Goal: Information Seeking & Learning: Learn about a topic

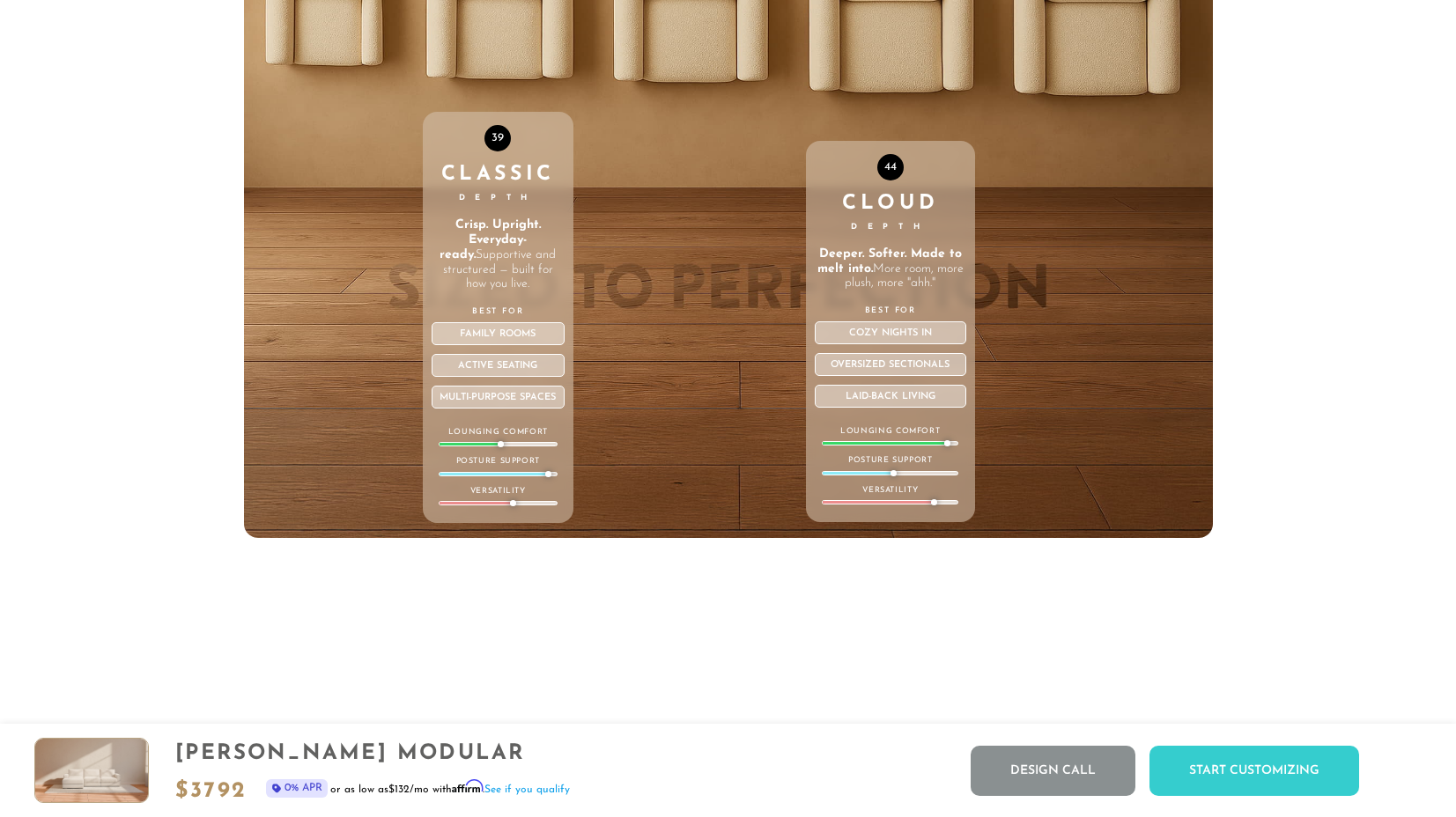
scroll to position [6399, 0]
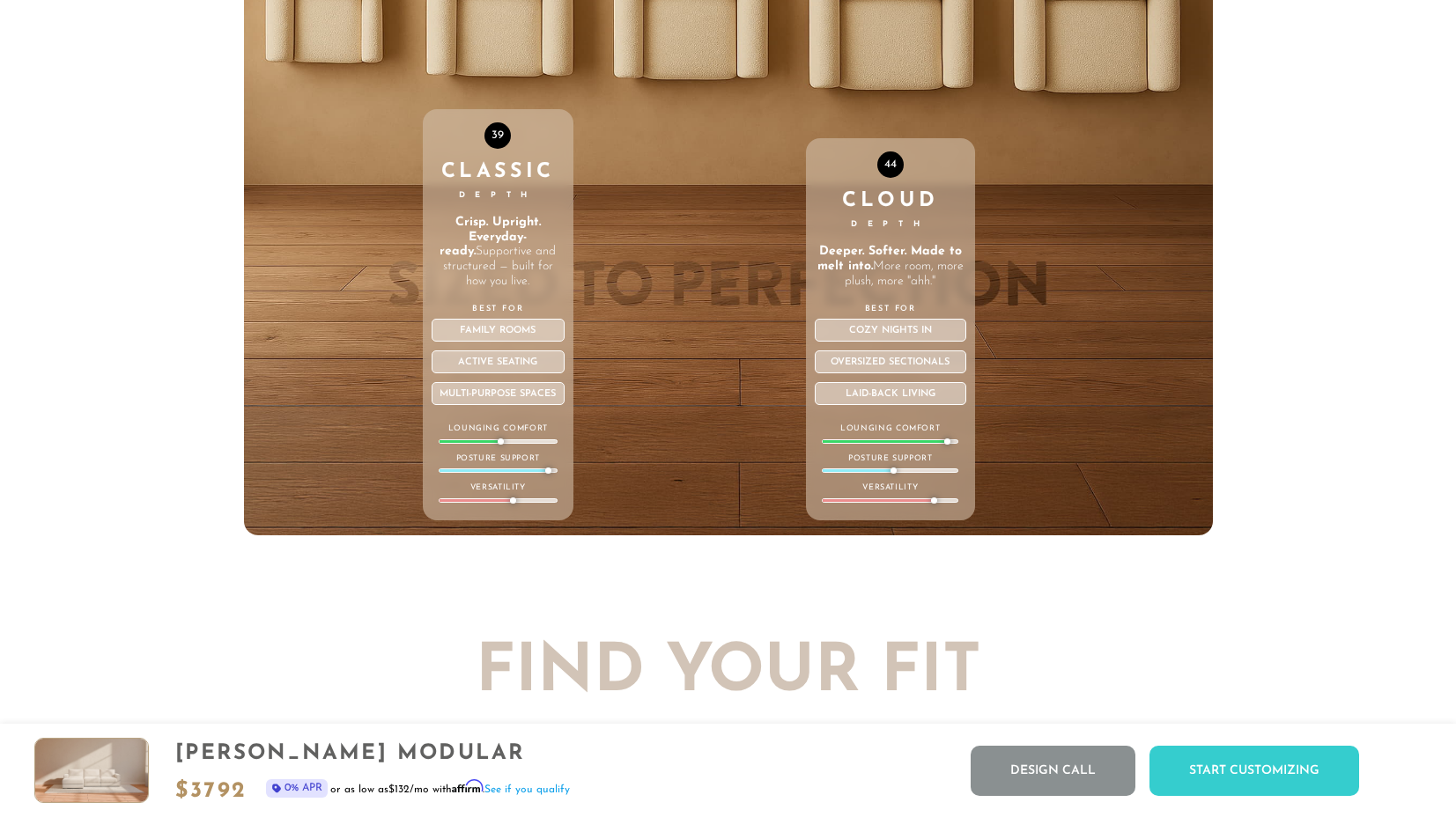
click at [854, 191] on div "Cloud Depth" at bounding box center [891, 211] width 153 height 41
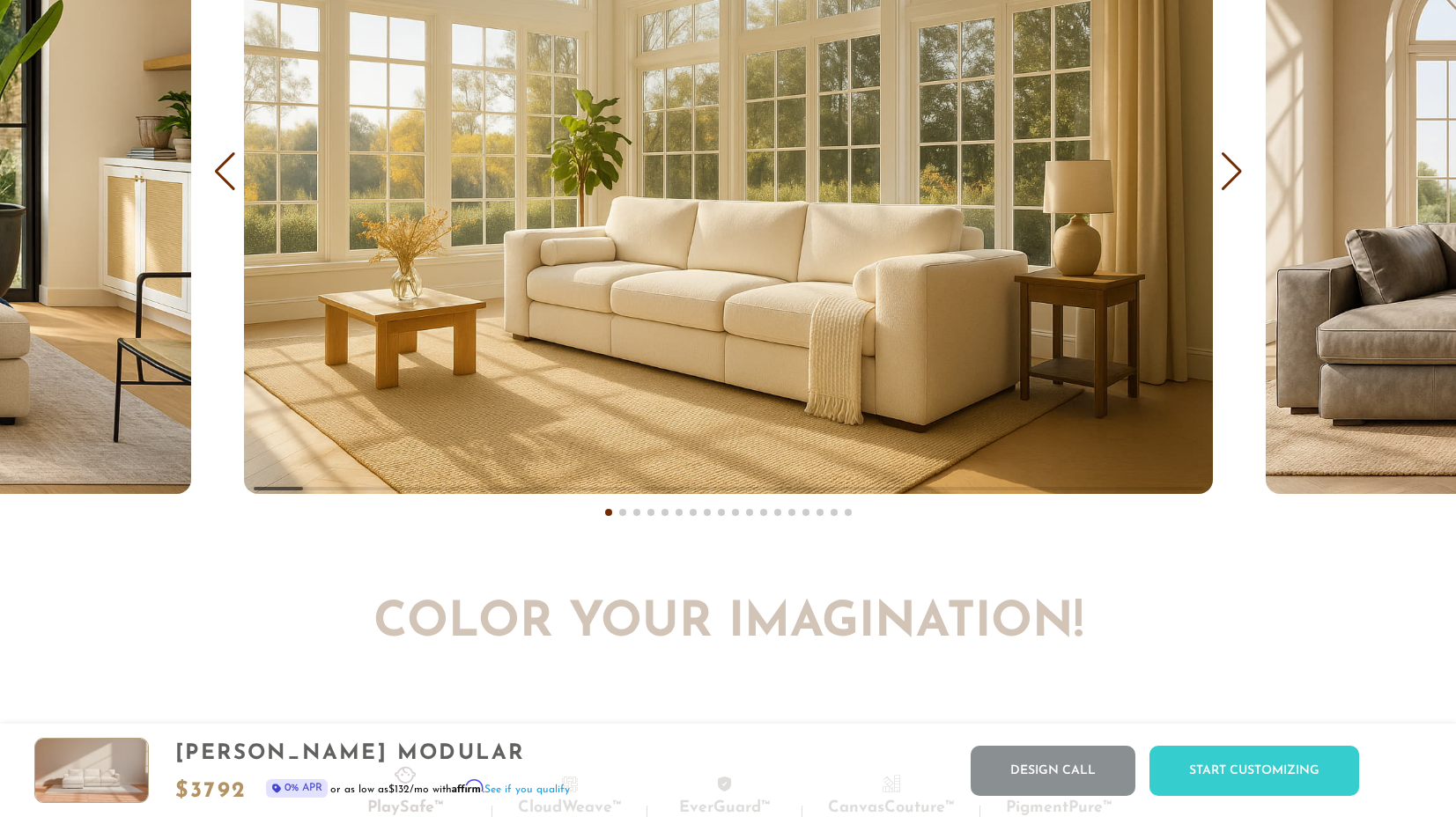
scroll to position [10882, 0]
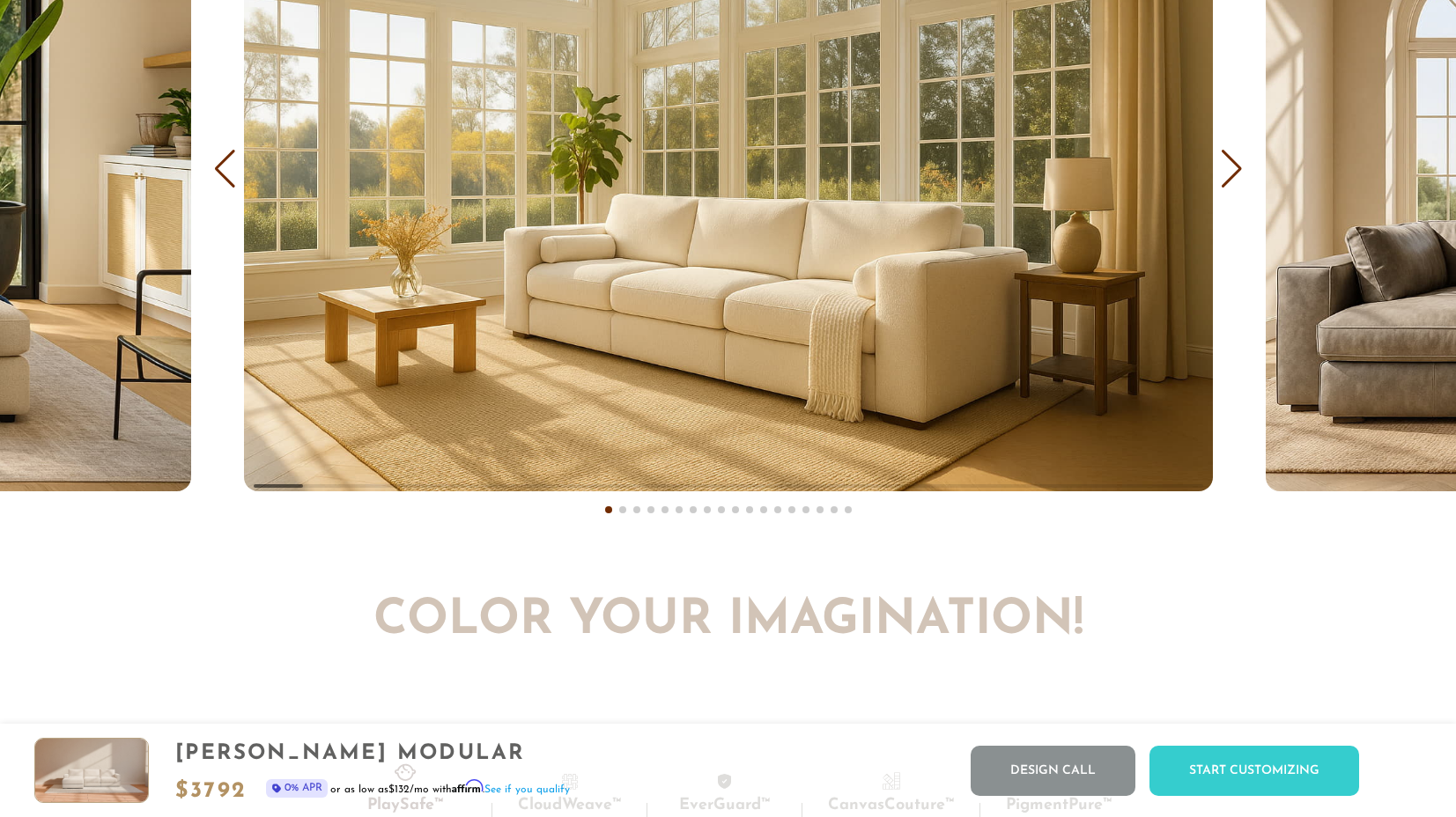
click at [620, 511] on span at bounding box center [623, 510] width 7 height 7
click at [220, 165] on div "Previous slide" at bounding box center [225, 169] width 24 height 39
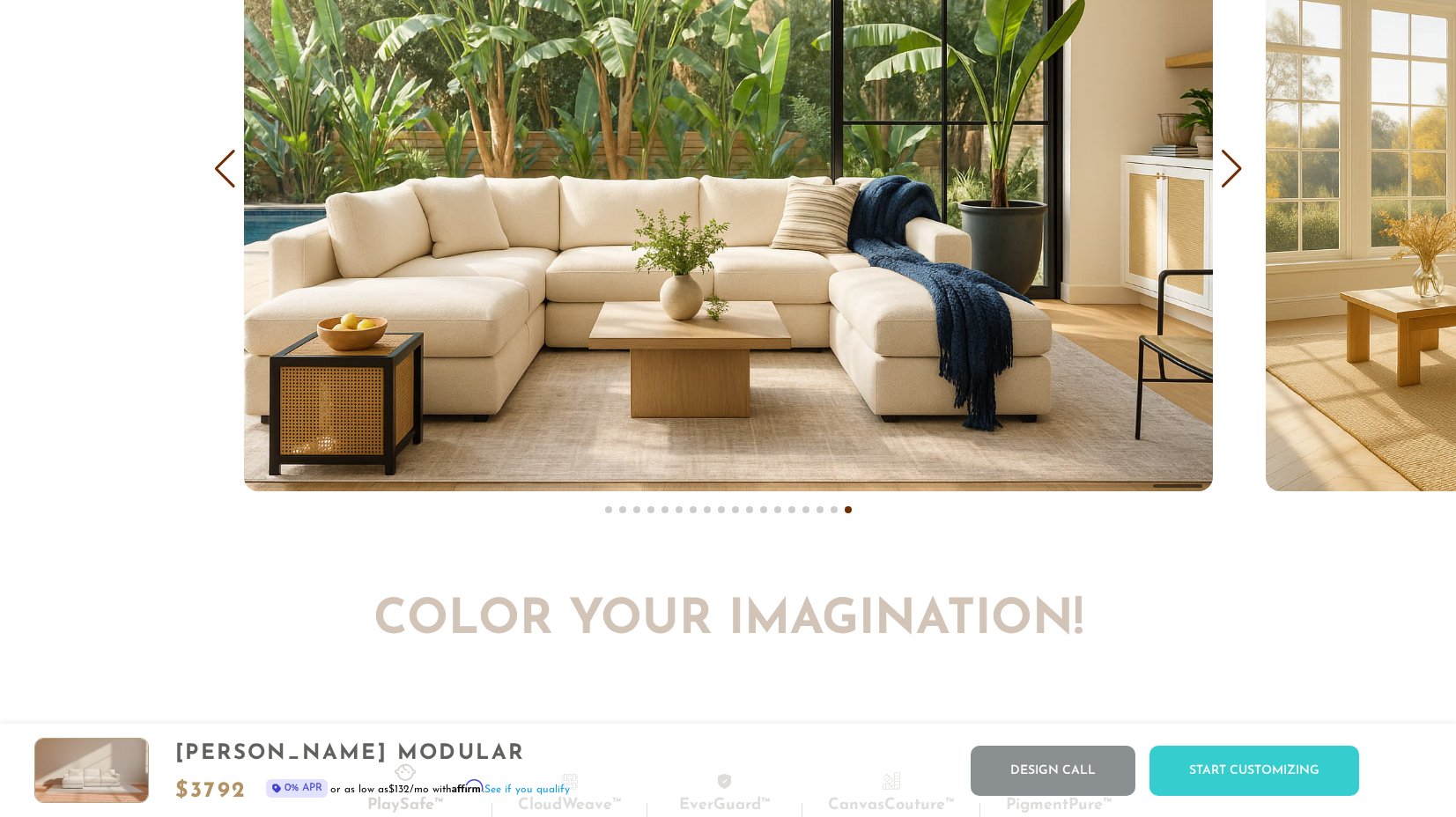
click at [222, 167] on div "Previous slide" at bounding box center [225, 169] width 24 height 39
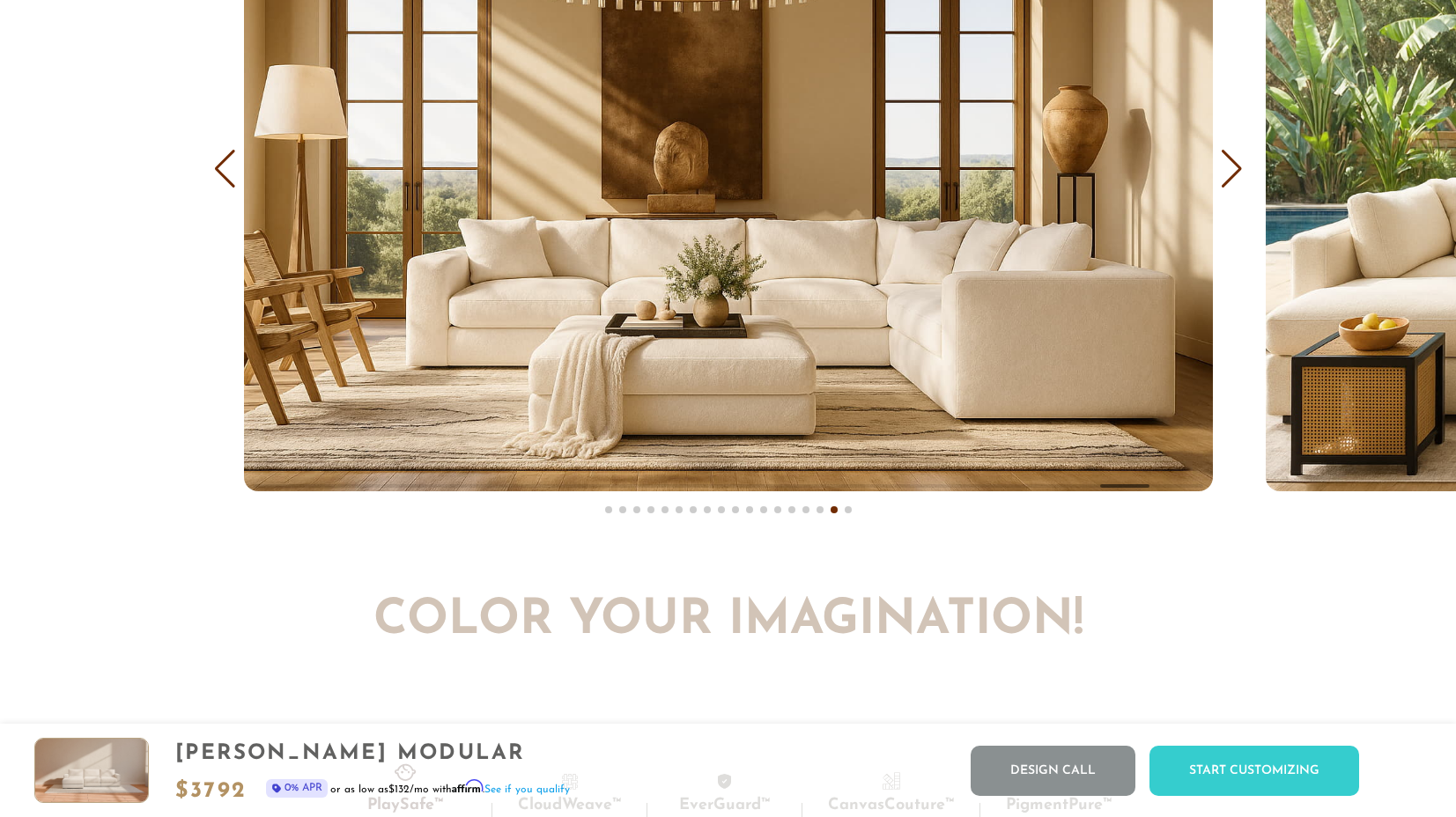
click at [222, 167] on div "Previous slide" at bounding box center [225, 169] width 24 height 39
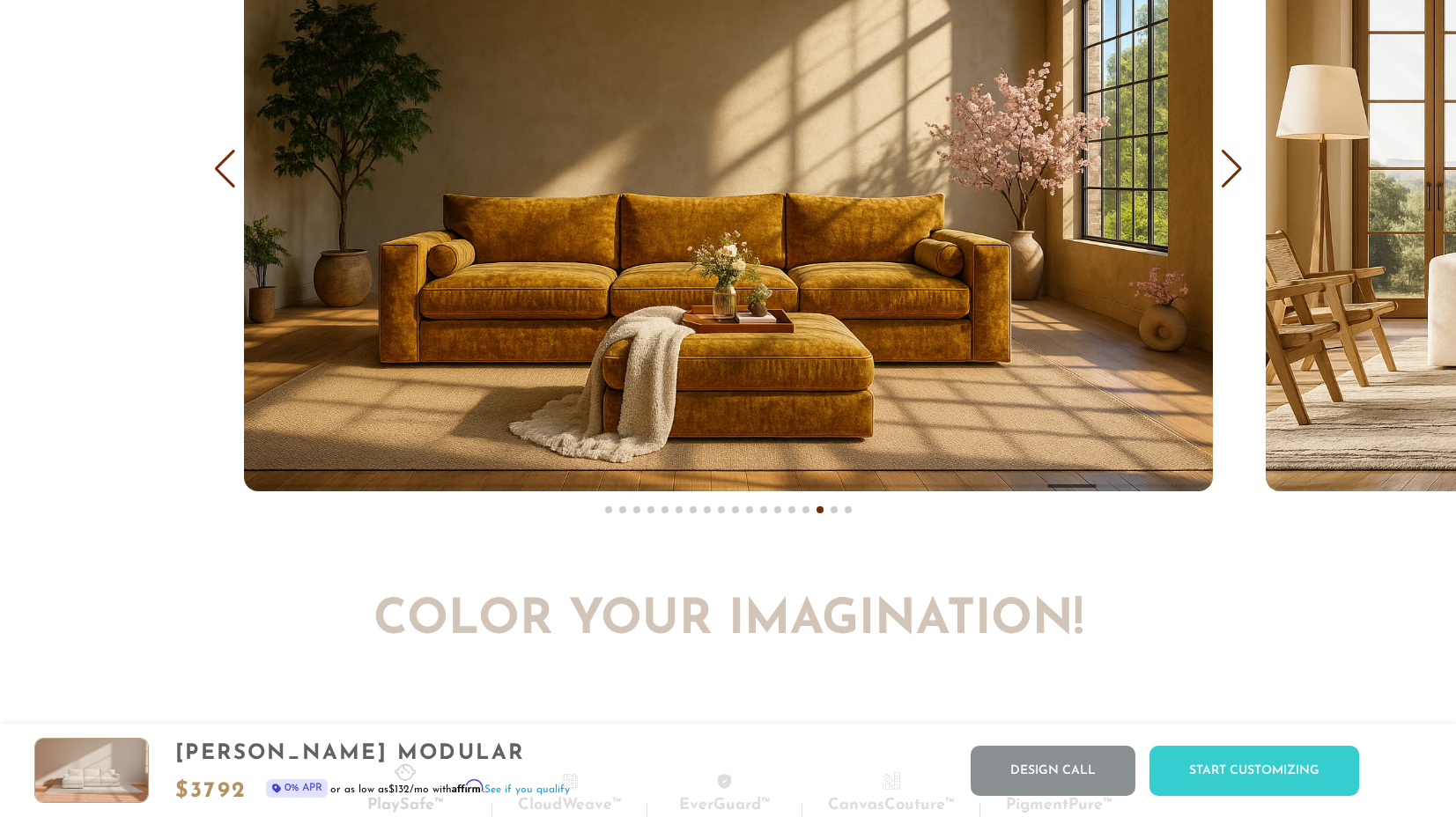
click at [222, 167] on div "Previous slide" at bounding box center [225, 169] width 24 height 39
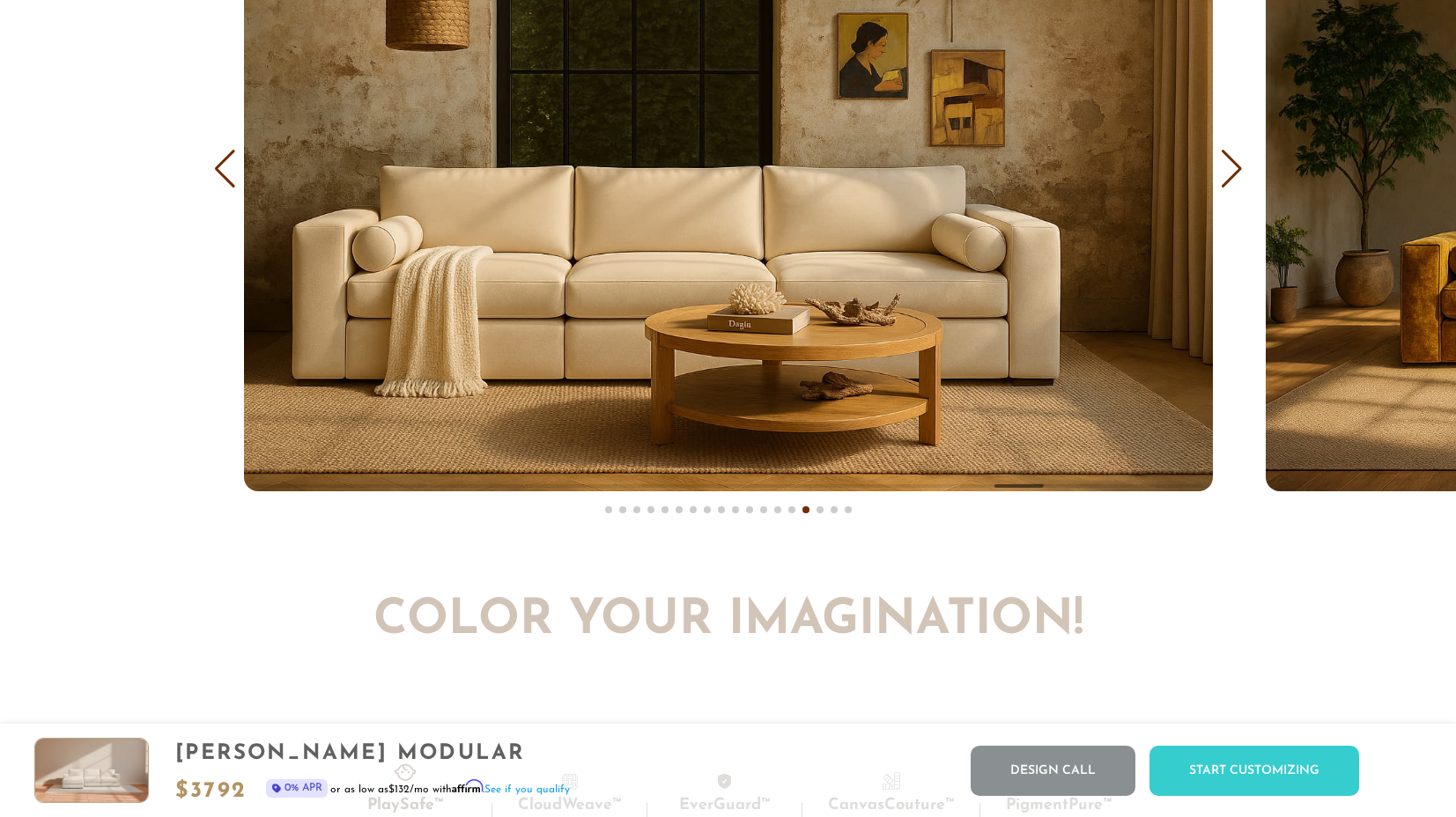
click at [222, 167] on div "Previous slide" at bounding box center [225, 169] width 24 height 39
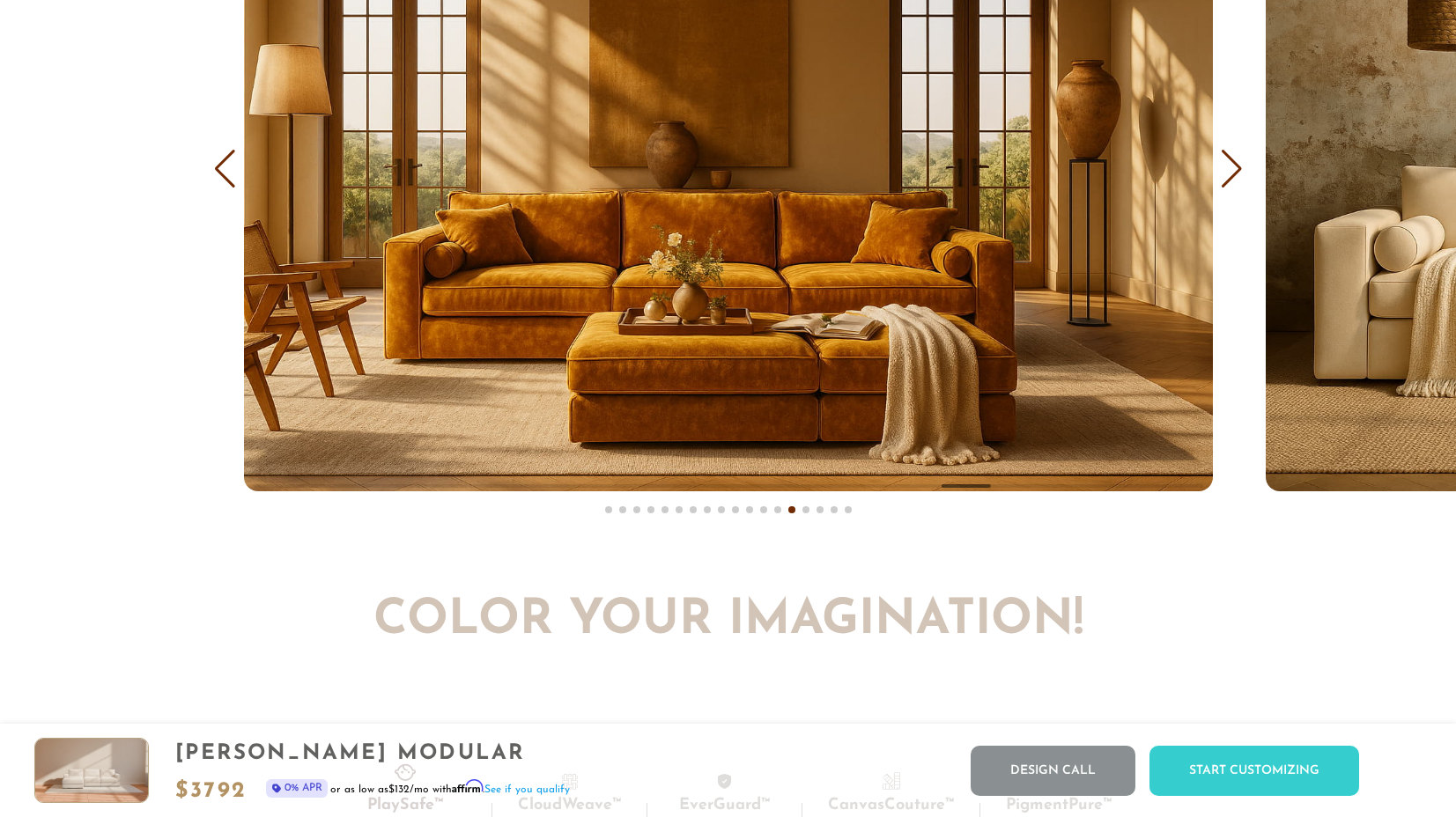
click at [222, 167] on div "Previous slide" at bounding box center [225, 169] width 24 height 39
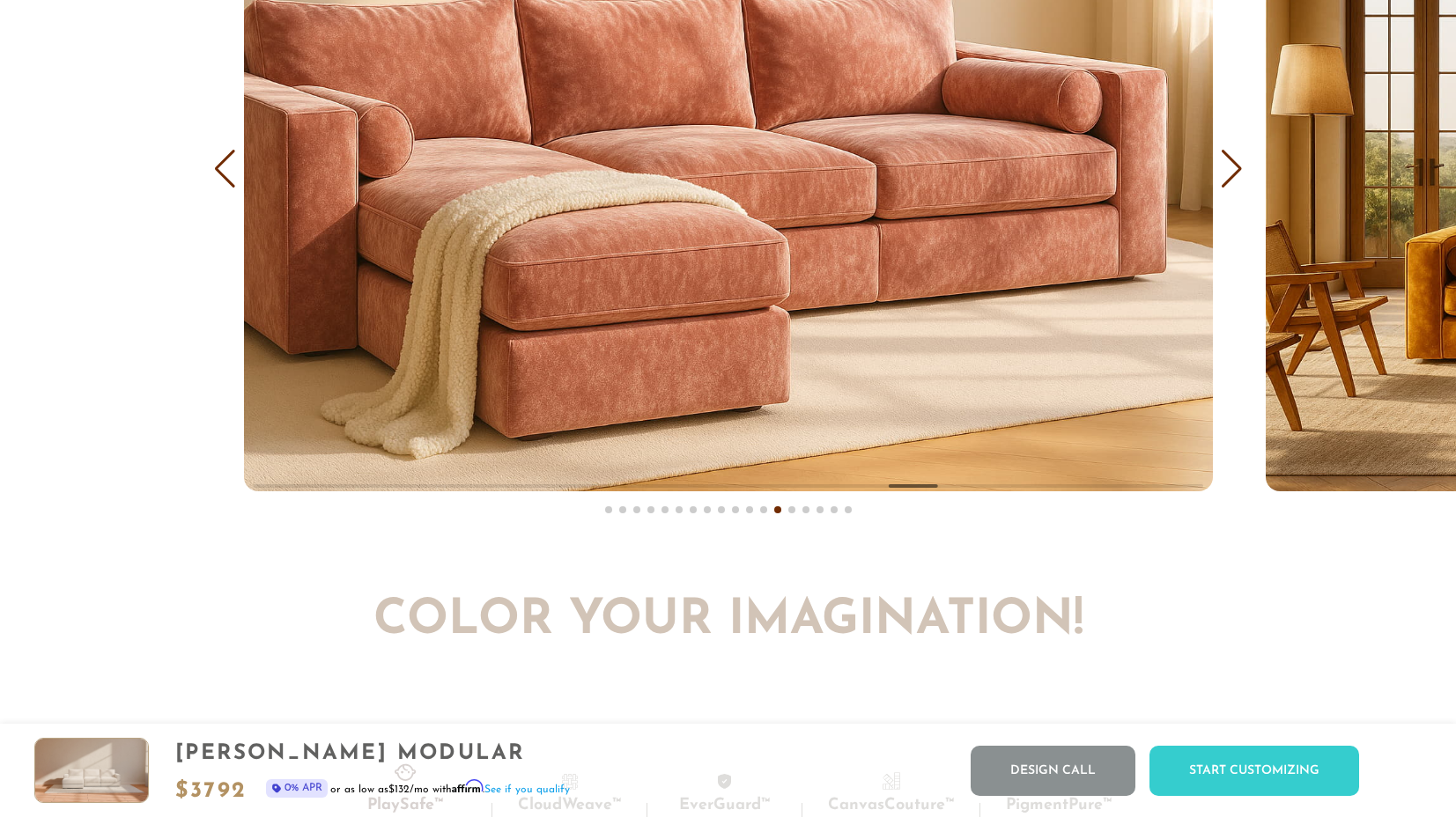
click at [222, 166] on div "Previous slide" at bounding box center [225, 169] width 24 height 39
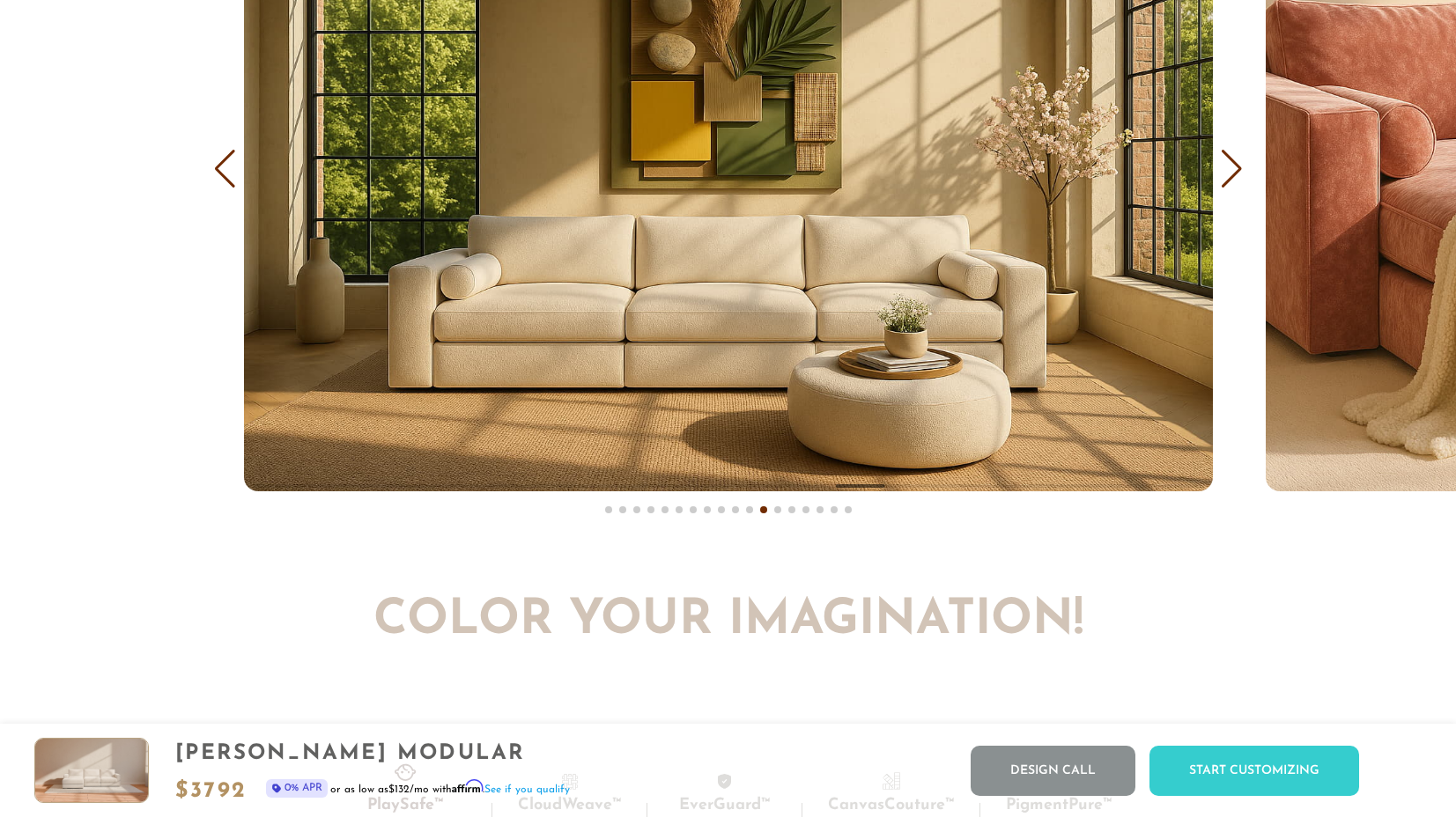
click at [222, 166] on div "Previous slide" at bounding box center [225, 169] width 24 height 39
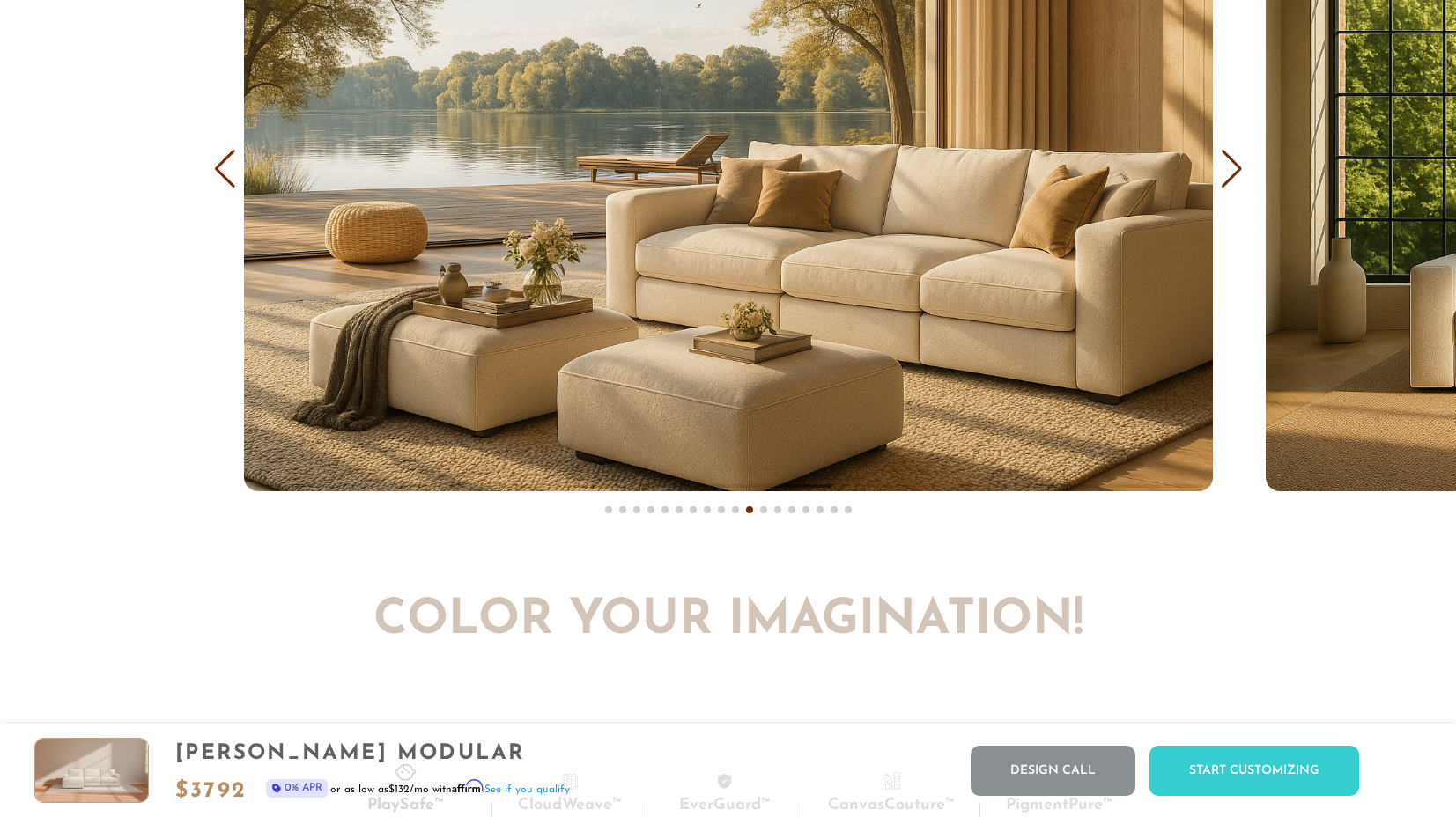
click at [222, 166] on div "Previous slide" at bounding box center [225, 169] width 24 height 39
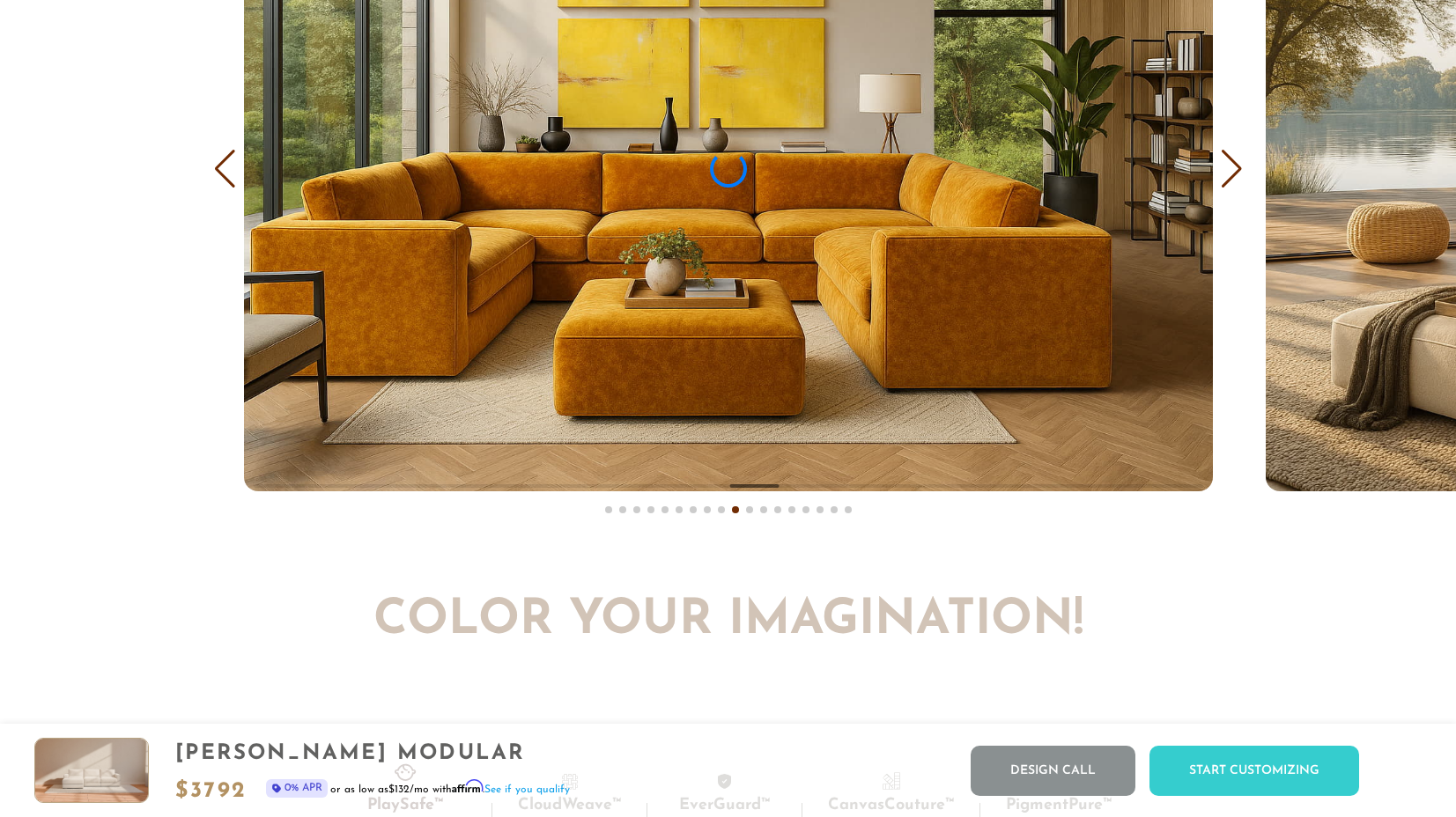
click at [222, 166] on div "Previous slide" at bounding box center [225, 169] width 24 height 39
click at [220, 166] on div "Previous slide" at bounding box center [225, 169] width 24 height 39
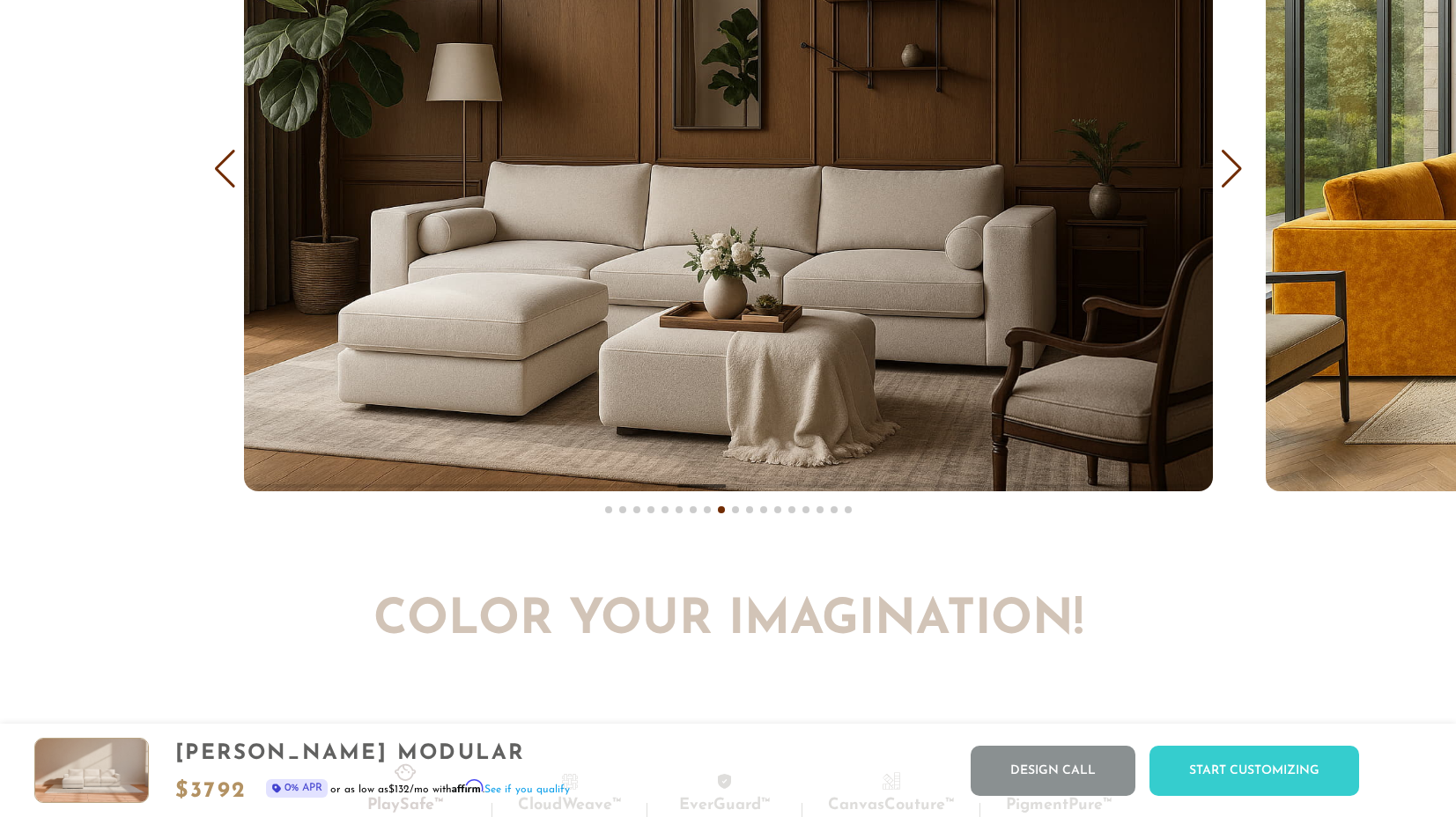
click at [220, 166] on div "Previous slide" at bounding box center [225, 169] width 24 height 39
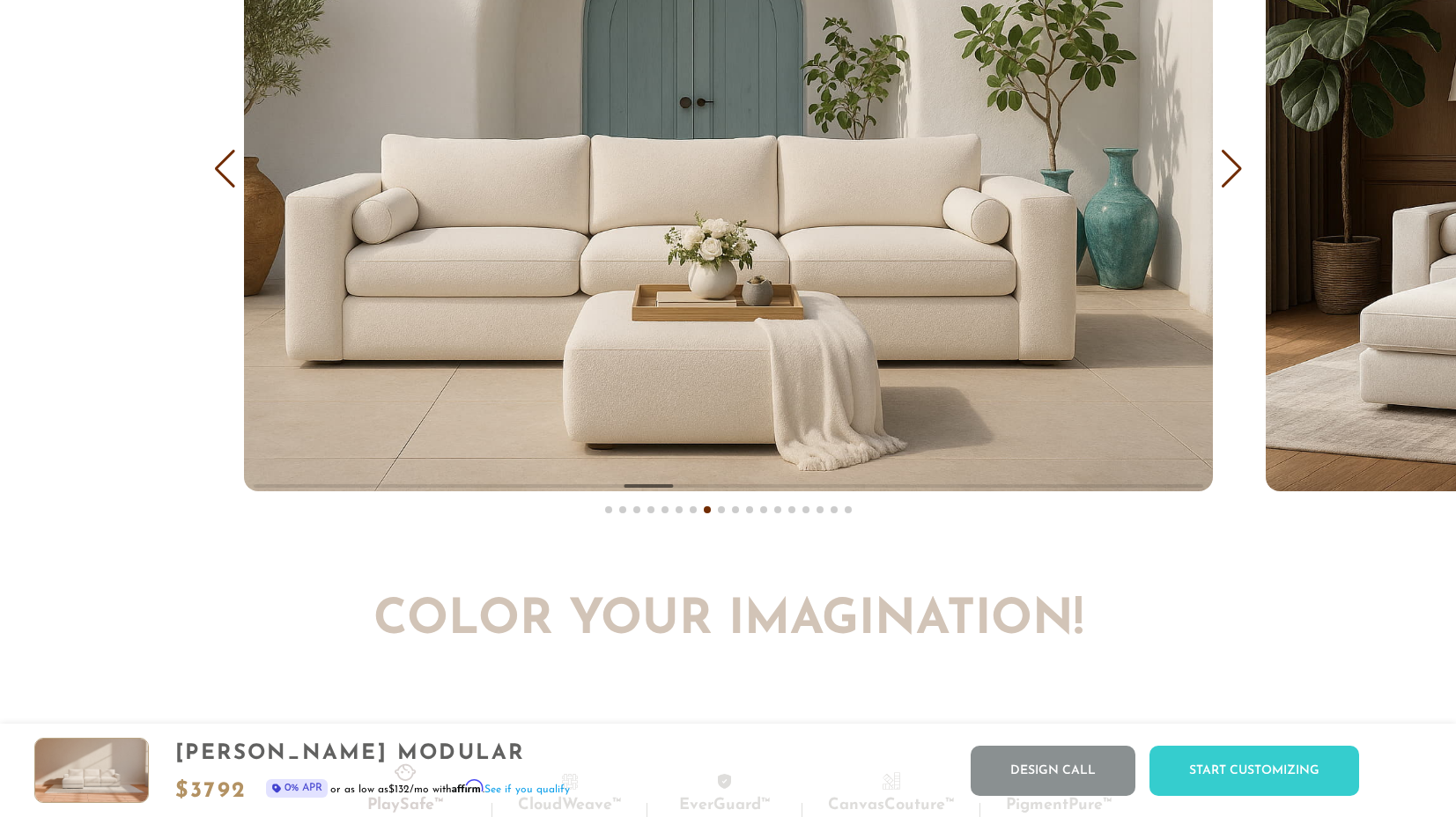
click at [220, 166] on div "Previous slide" at bounding box center [225, 169] width 24 height 39
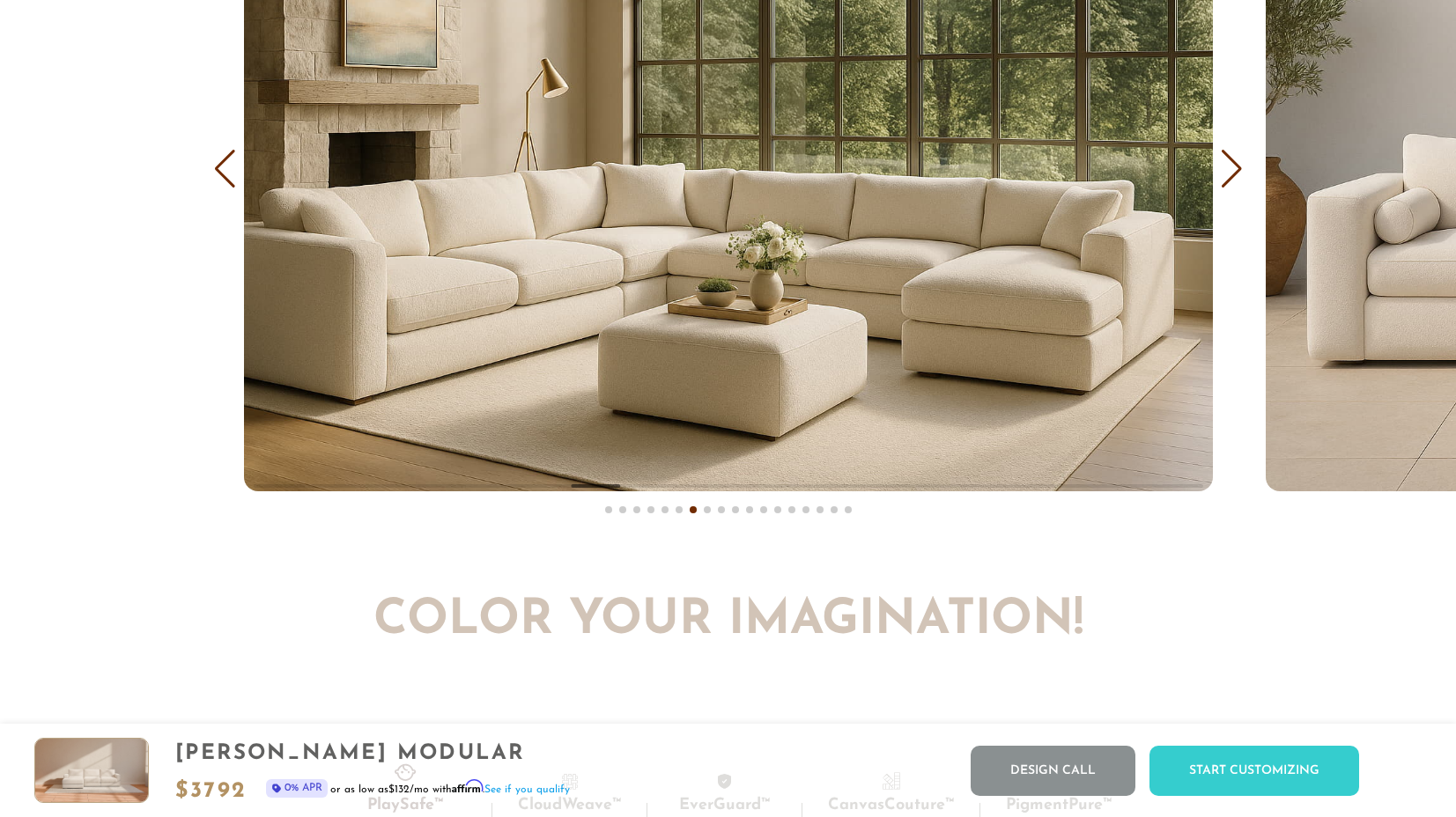
click at [220, 166] on div "Previous slide" at bounding box center [225, 169] width 24 height 39
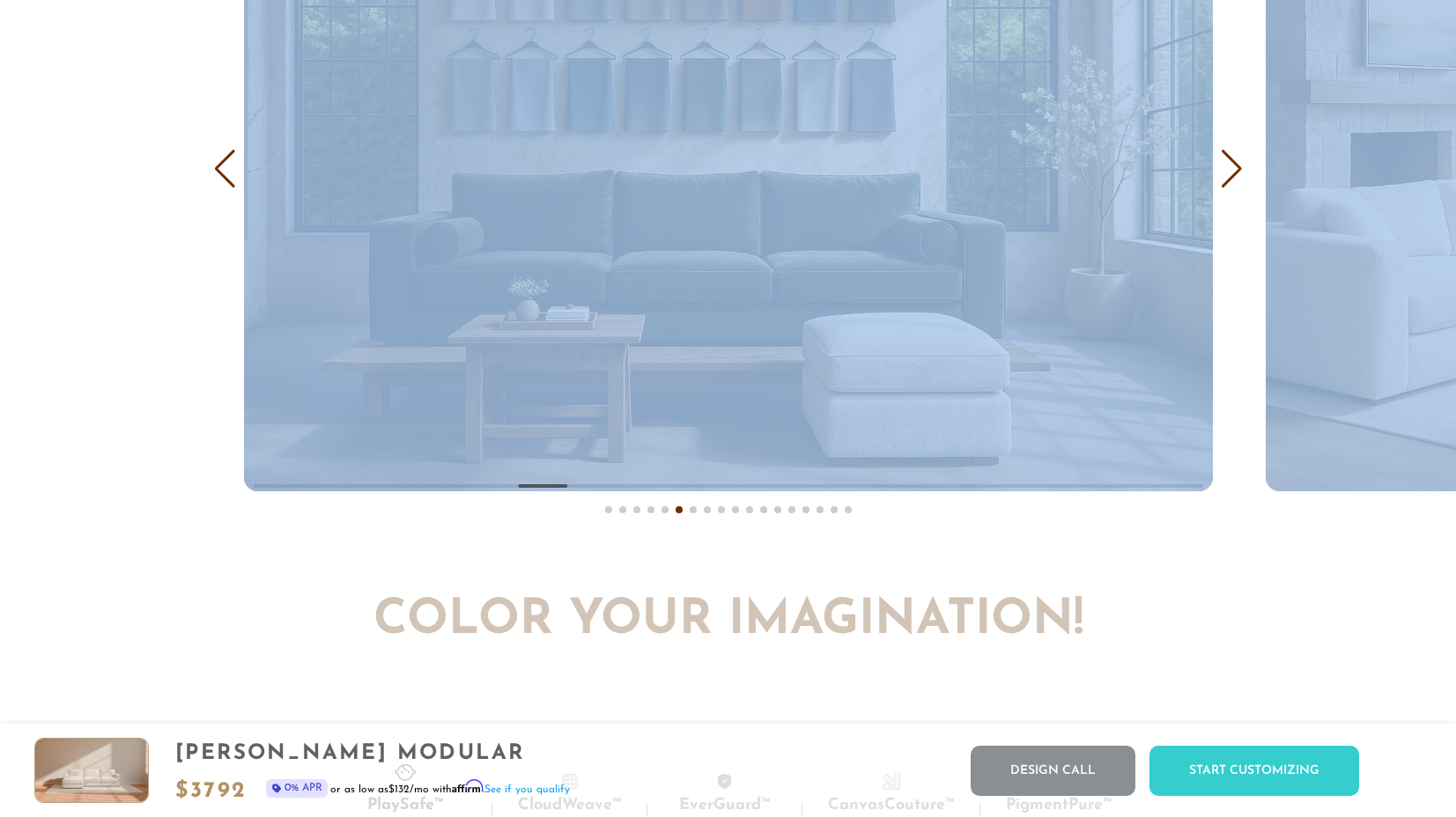
drag, startPoint x: 220, startPoint y: 166, endPoint x: 267, endPoint y: 160, distance: 47.4
click at [267, 160] on div at bounding box center [728, 168] width 969 height 646
click at [284, 168] on img "6 / 18" at bounding box center [728, 168] width 969 height 646
click at [309, 284] on img "6 / 18" at bounding box center [728, 168] width 969 height 646
click at [217, 164] on div "Previous slide" at bounding box center [225, 169] width 24 height 39
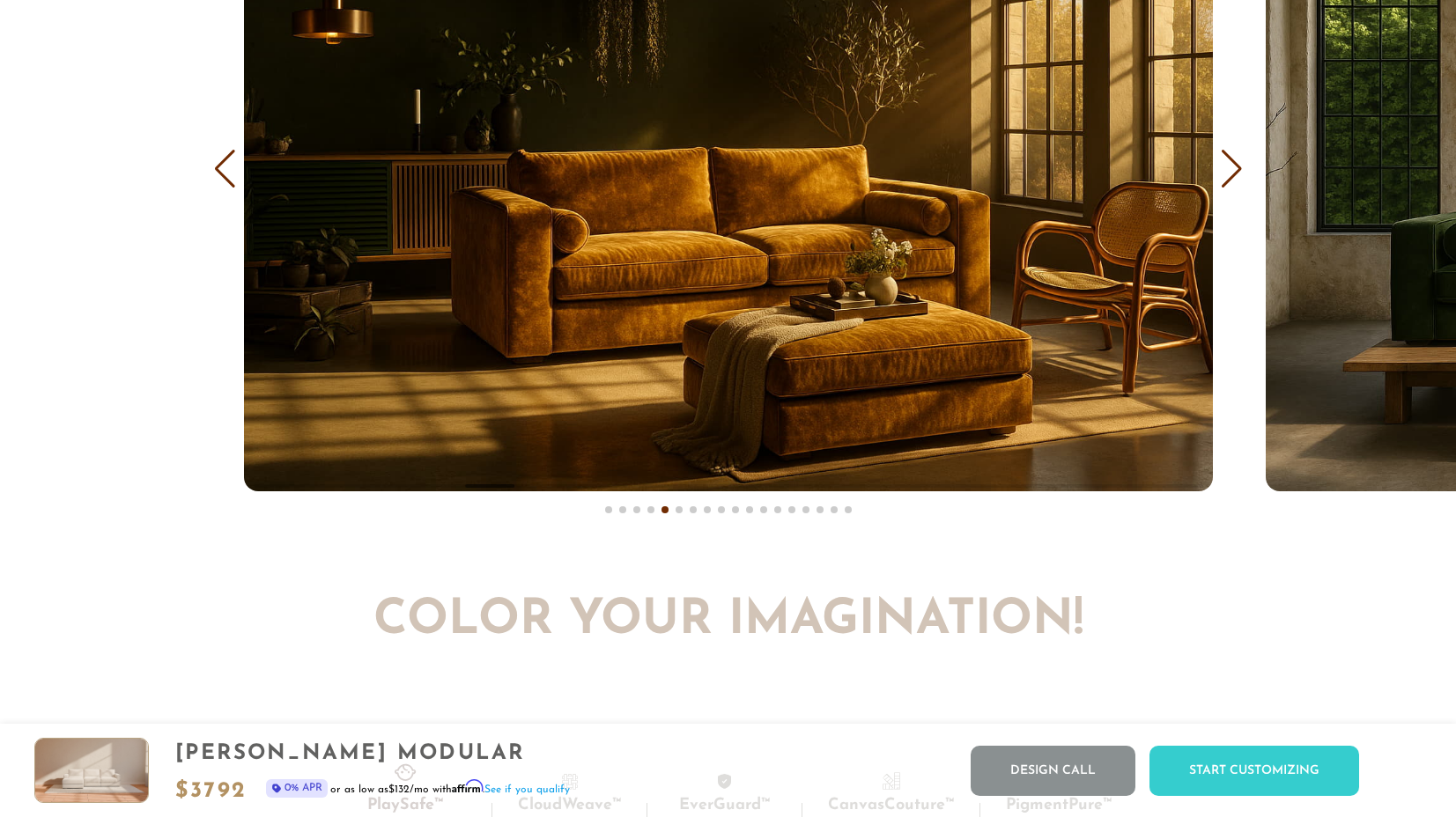
click at [1223, 181] on div "Next slide" at bounding box center [1232, 169] width 24 height 39
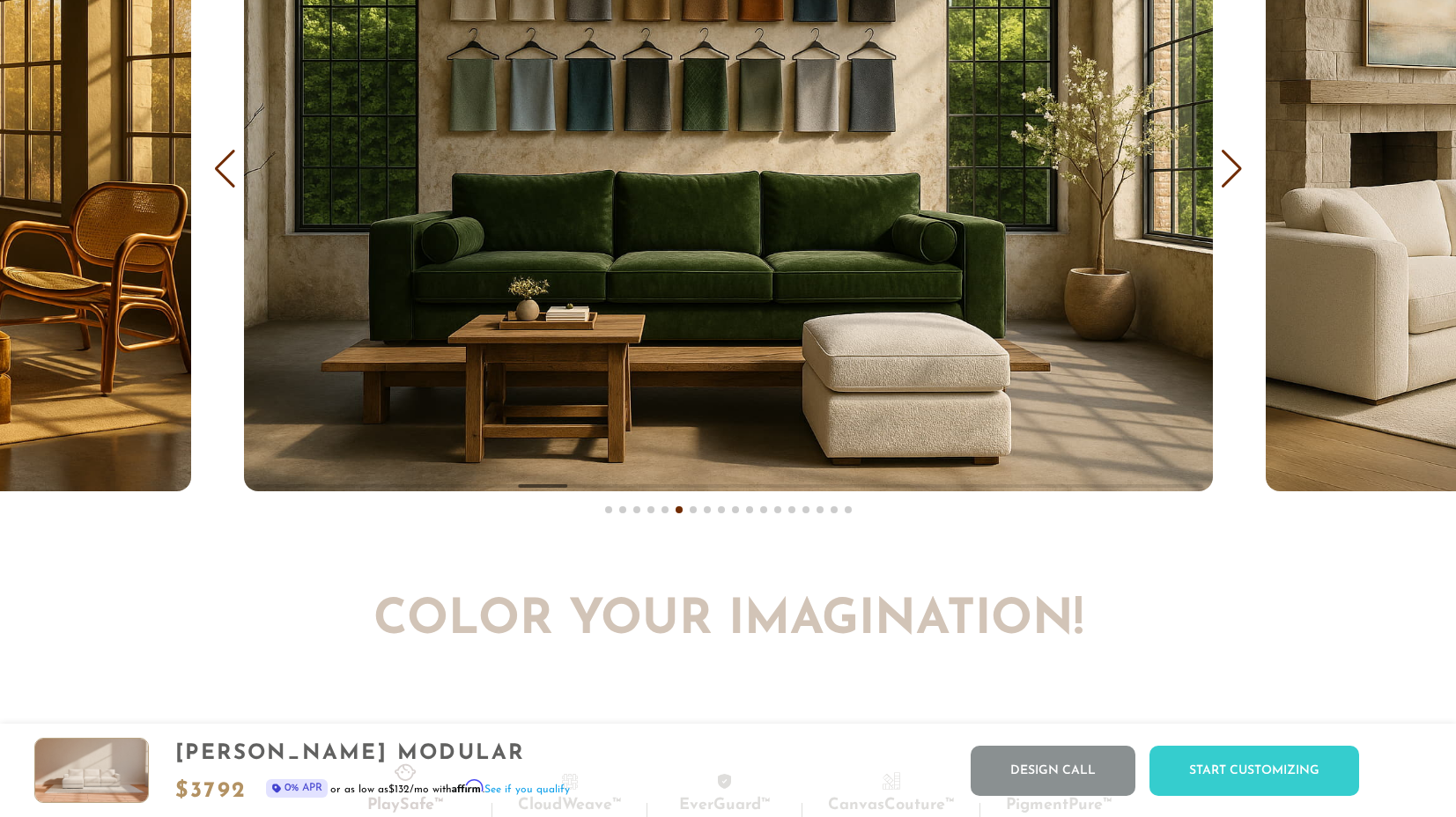
click at [224, 167] on div "Previous slide" at bounding box center [225, 169] width 24 height 39
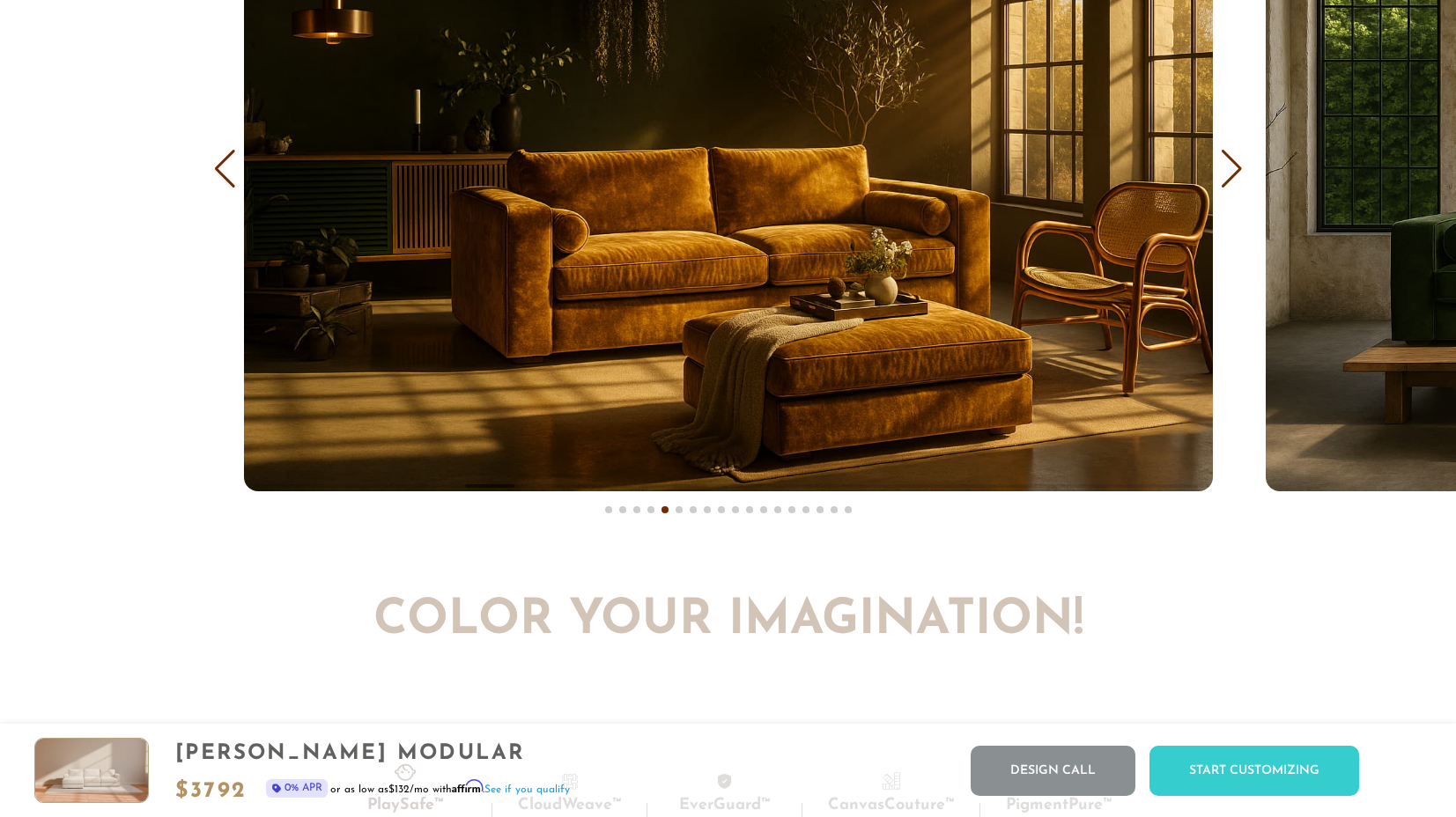
click at [224, 167] on div "Previous slide" at bounding box center [225, 169] width 24 height 39
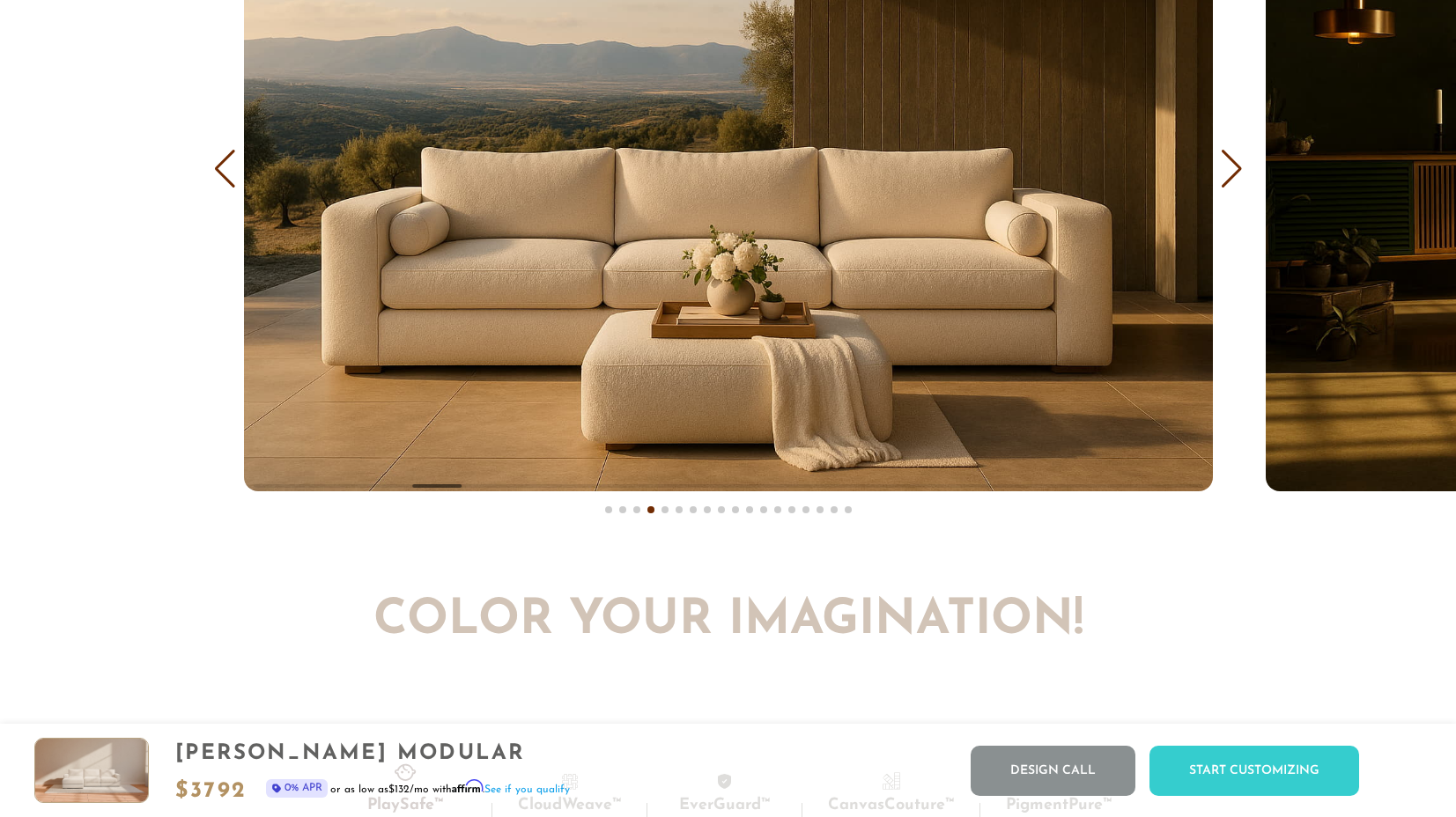
click at [224, 167] on div "Previous slide" at bounding box center [225, 169] width 24 height 39
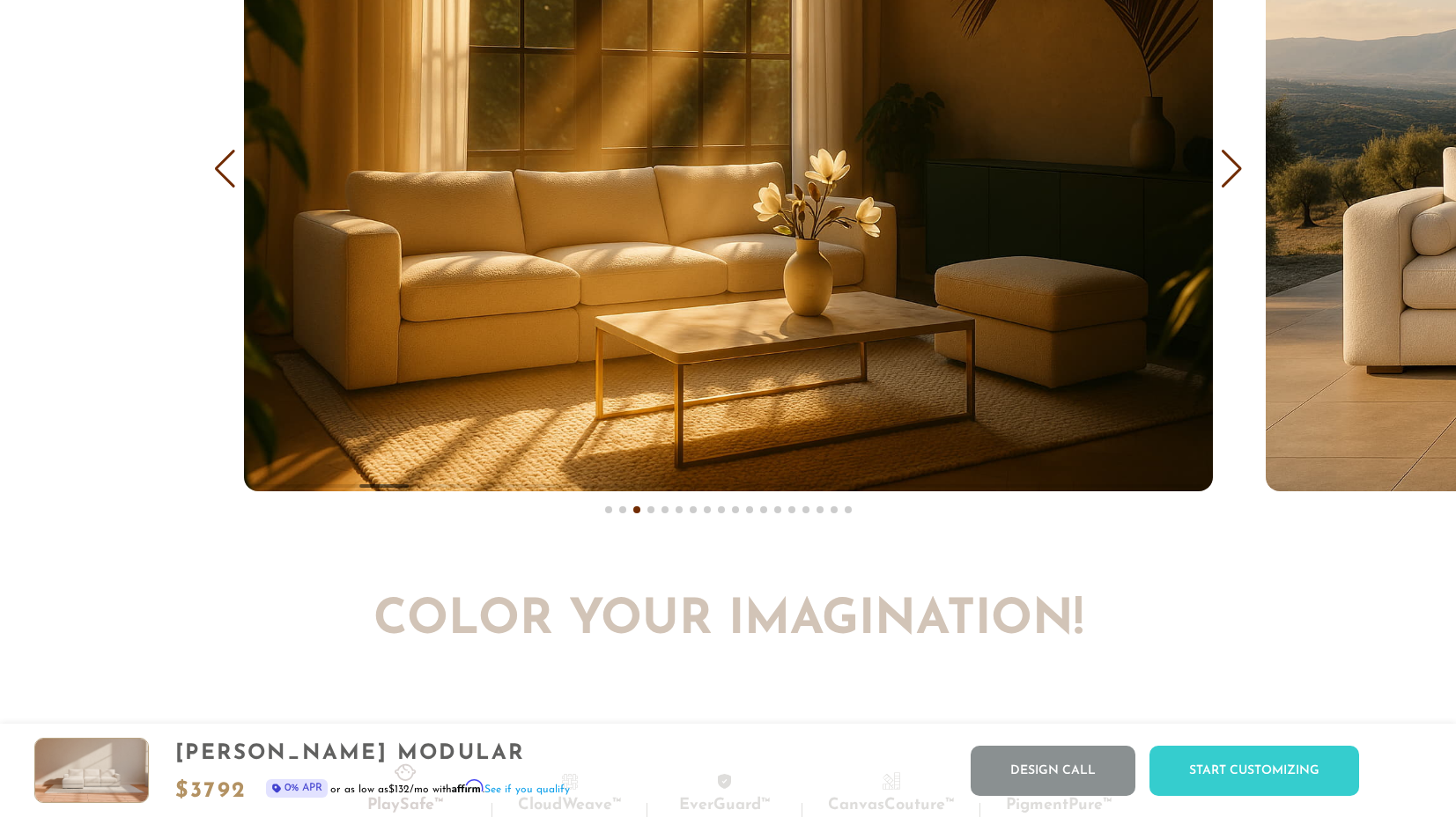
click at [224, 167] on div "Previous slide" at bounding box center [225, 169] width 24 height 39
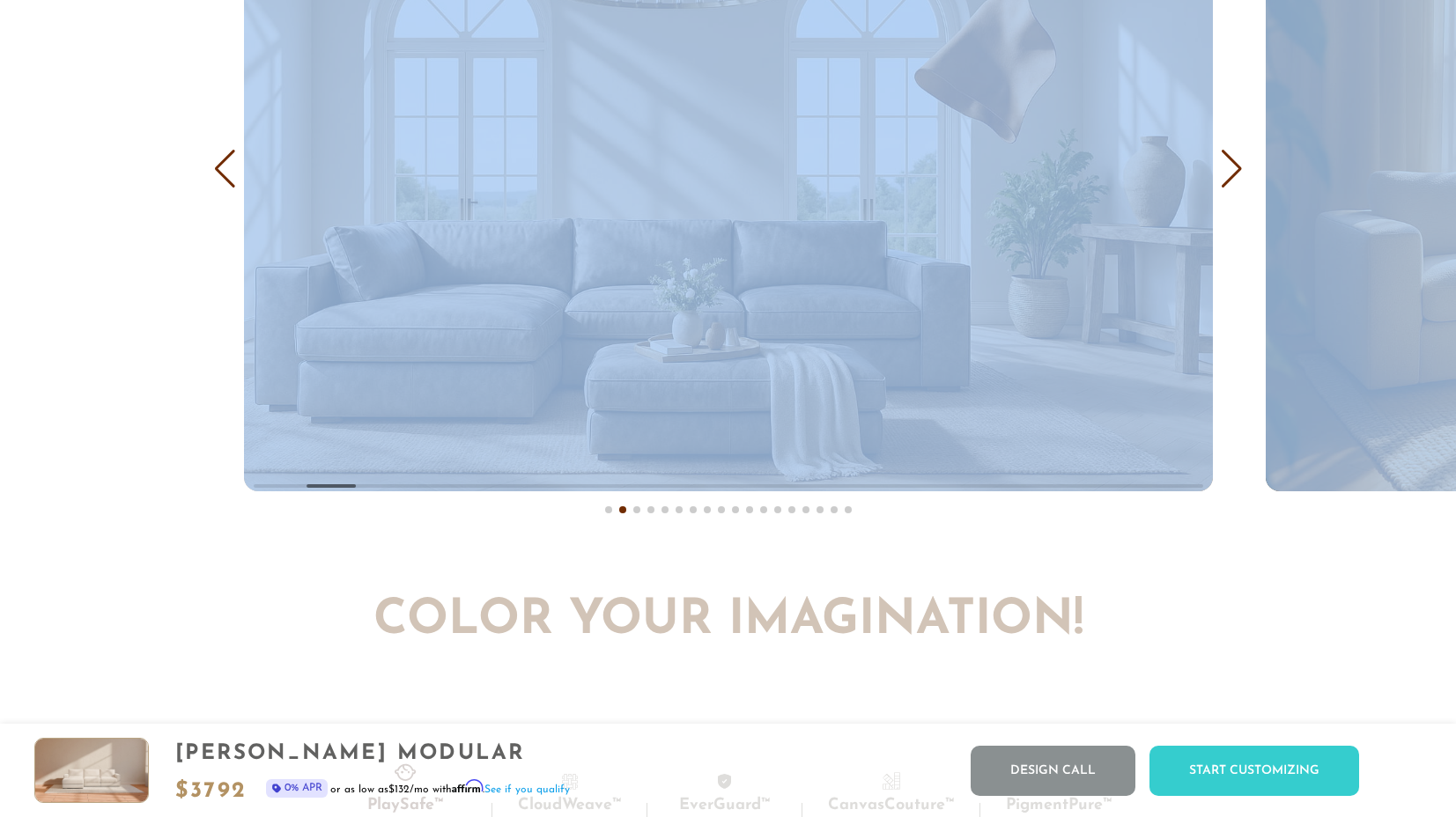
drag, startPoint x: 224, startPoint y: 167, endPoint x: 249, endPoint y: 172, distance: 25.5
click at [249, 172] on div at bounding box center [728, 168] width 969 height 646
click at [219, 171] on div "Previous slide" at bounding box center [225, 169] width 24 height 39
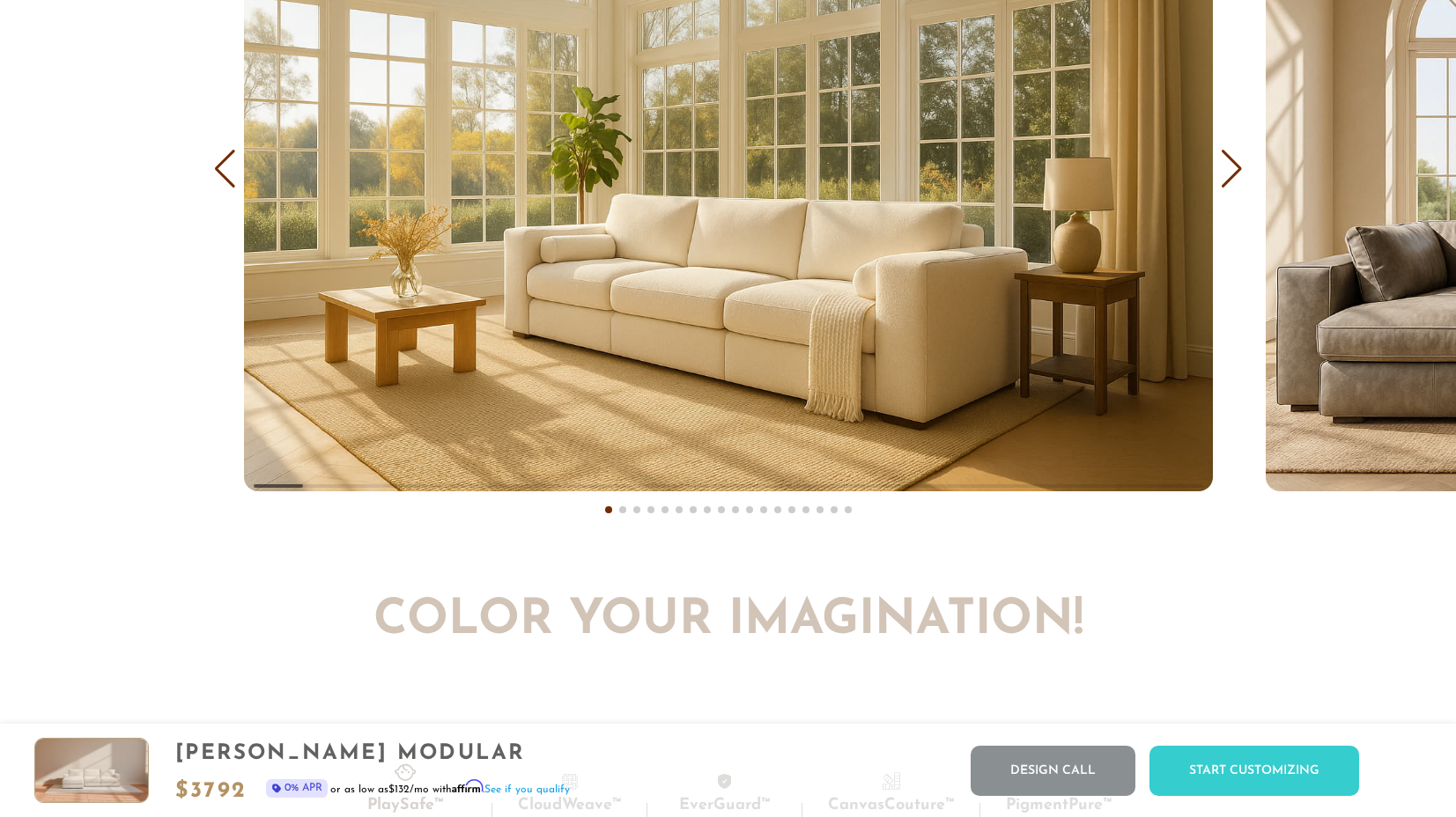
click at [1241, 164] on div "Next slide" at bounding box center [1232, 169] width 24 height 39
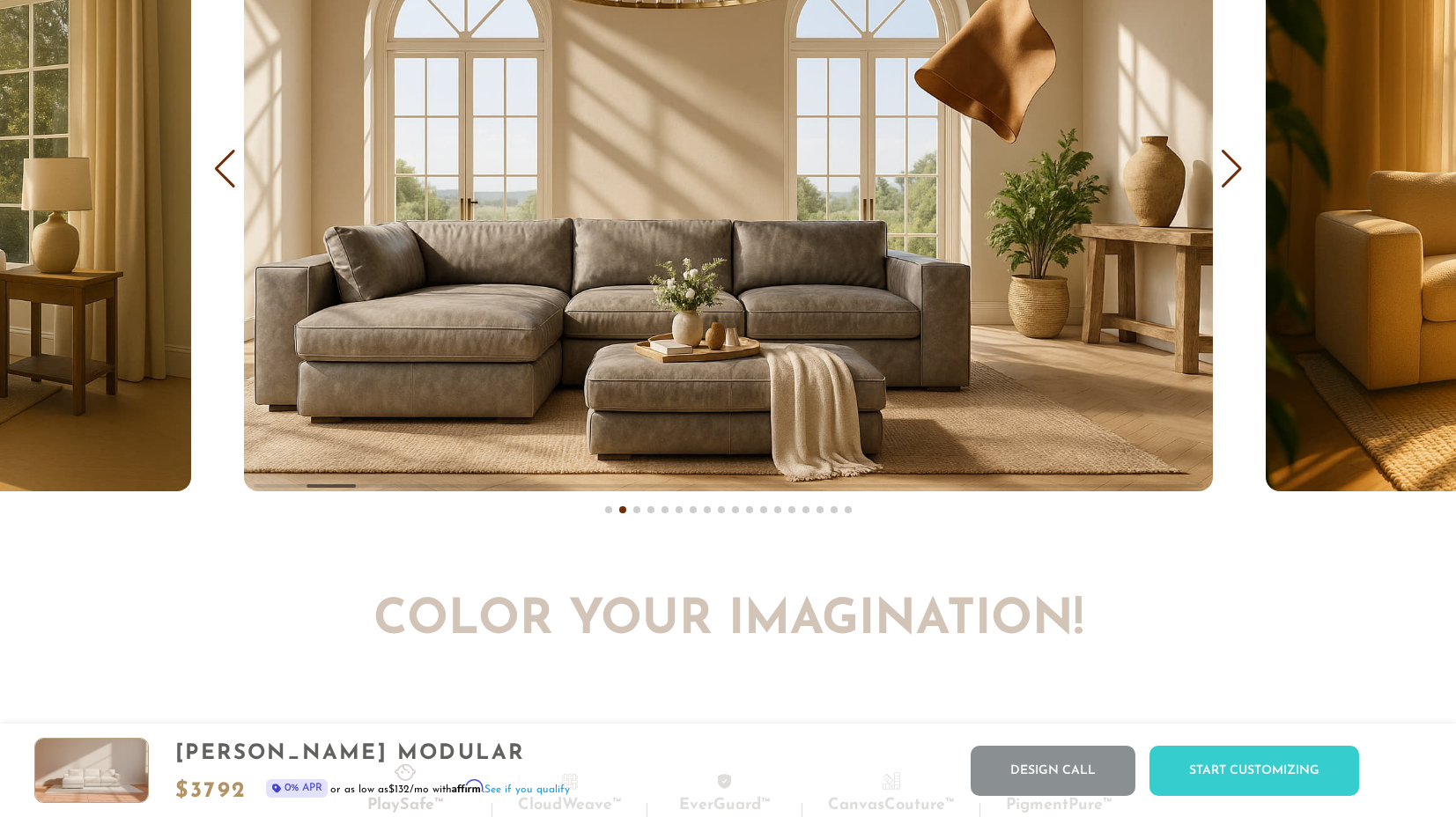
click at [224, 164] on div "Previous slide" at bounding box center [225, 169] width 24 height 39
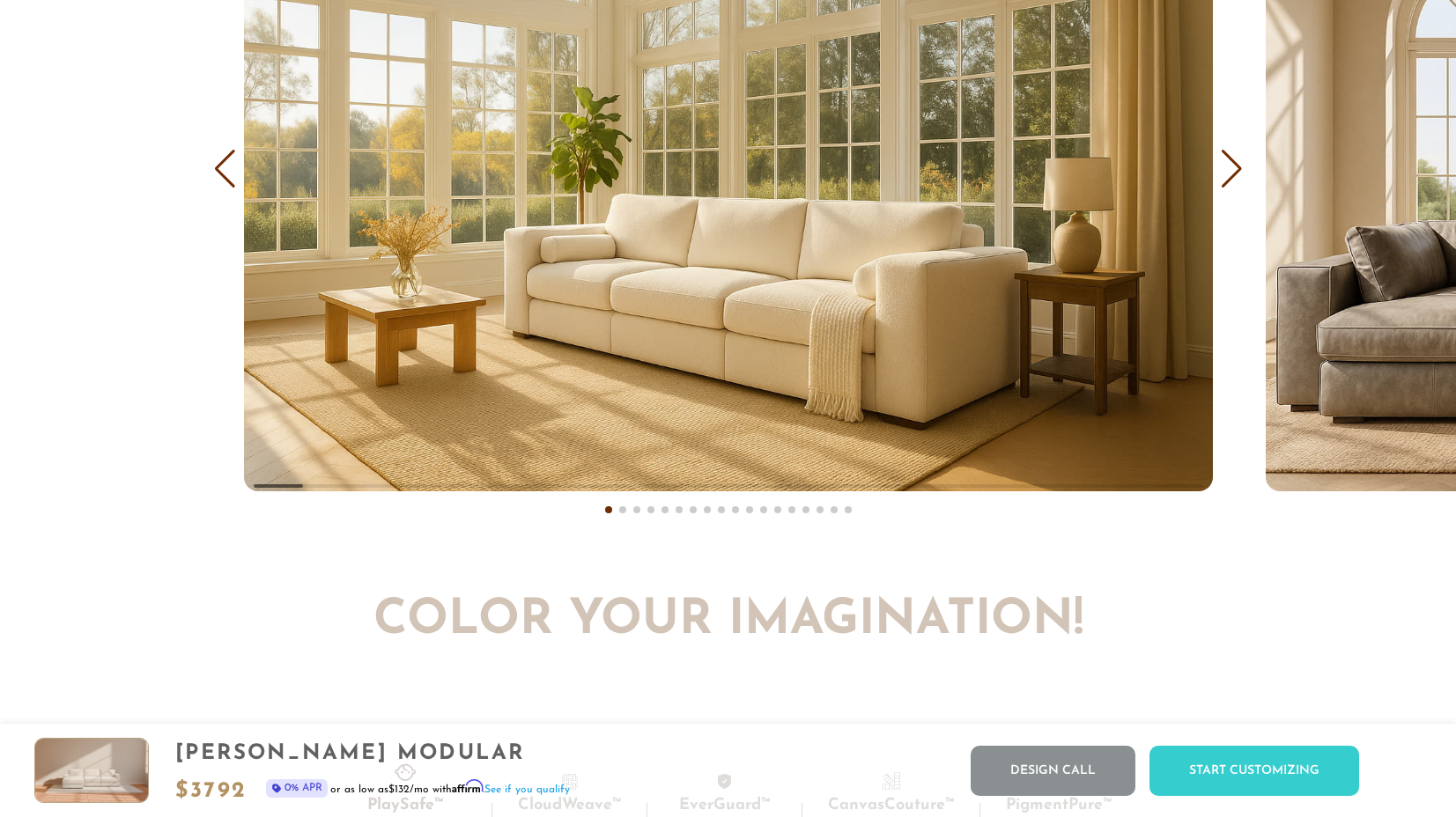
click at [221, 159] on div "Previous slide" at bounding box center [225, 169] width 24 height 39
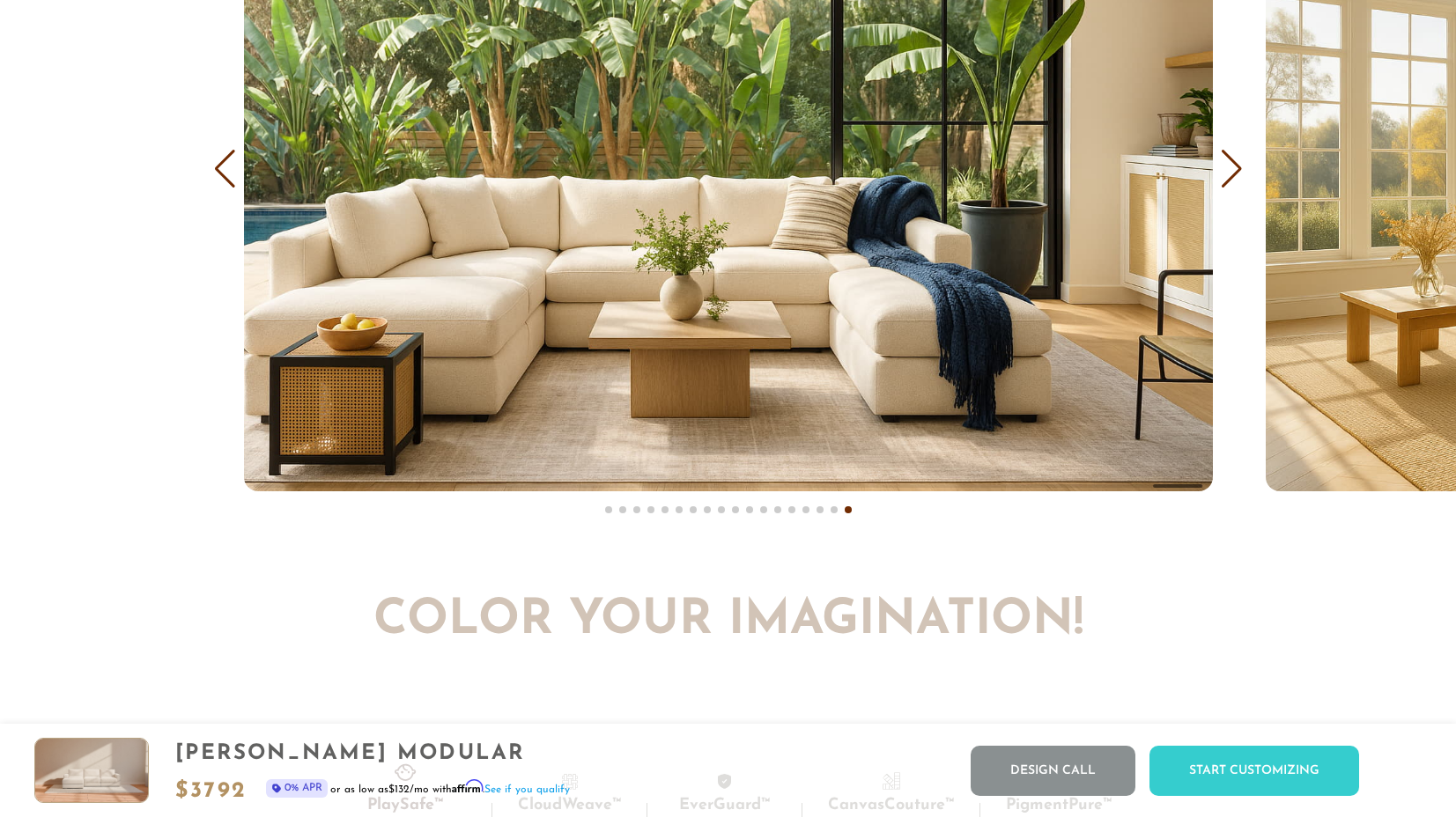
click at [219, 163] on div "Previous slide" at bounding box center [225, 169] width 24 height 39
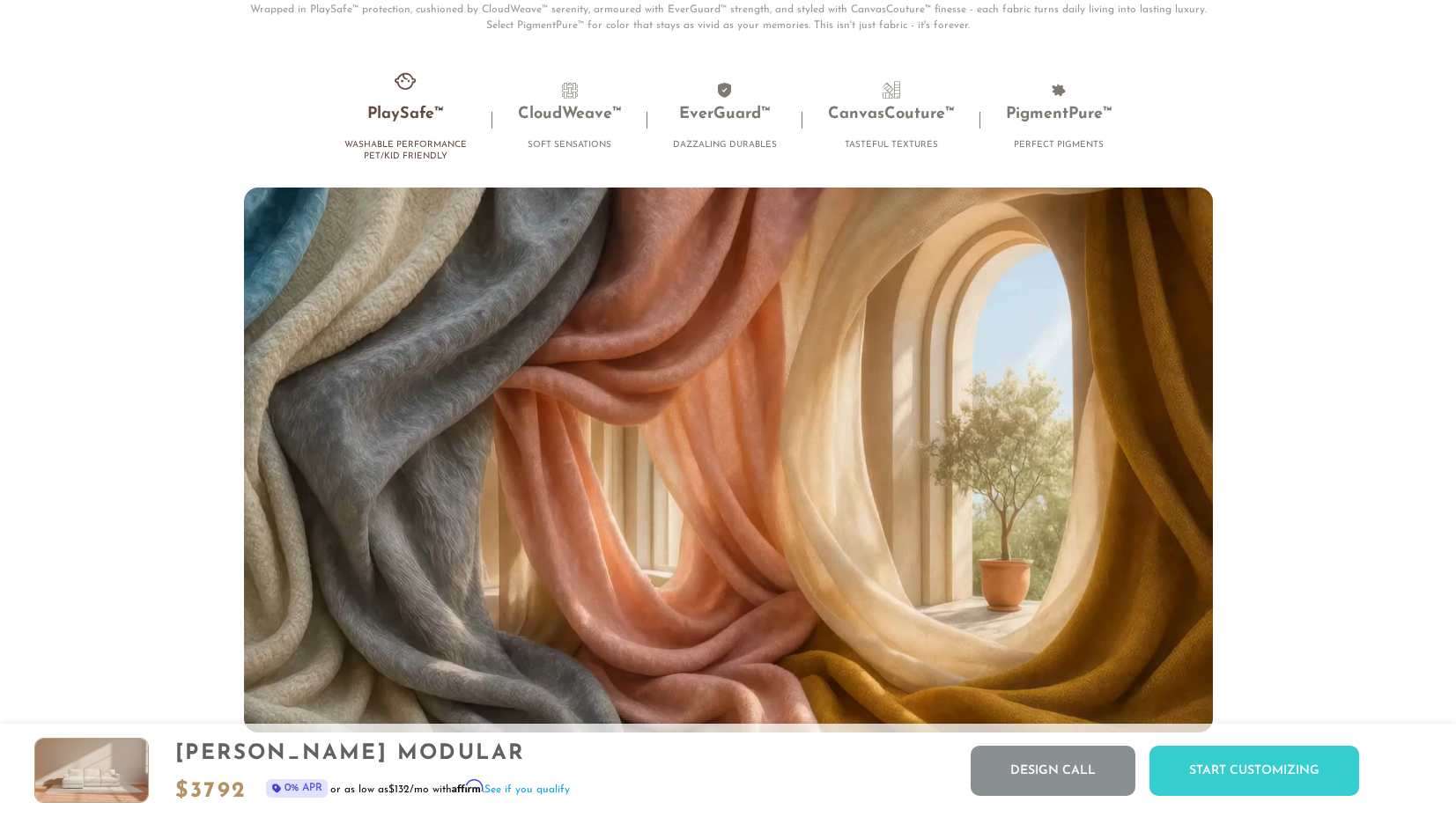
scroll to position [11592, 0]
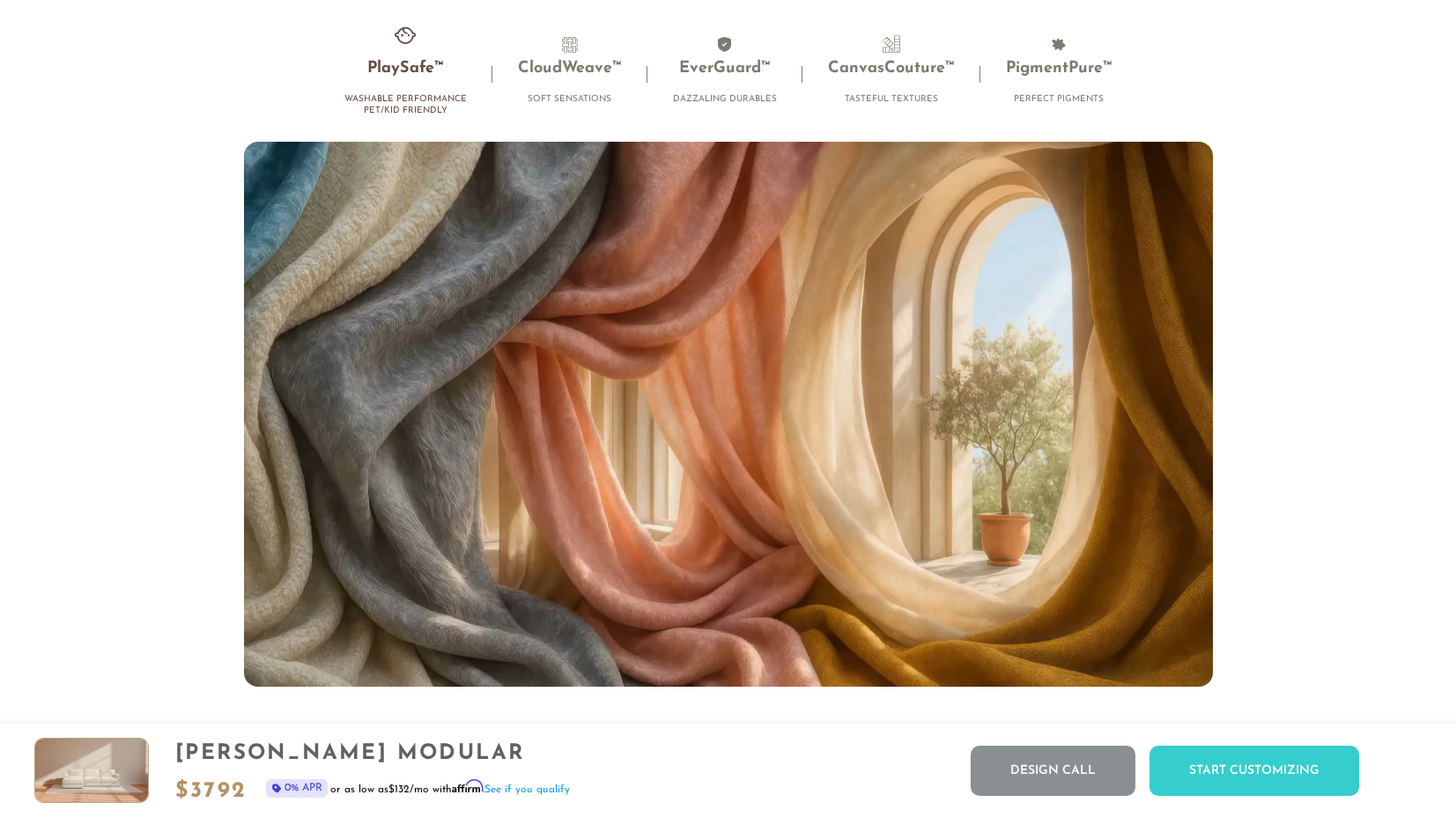
click at [591, 373] on video "Your browser does not support HTML5 video." at bounding box center [728, 414] width 969 height 545
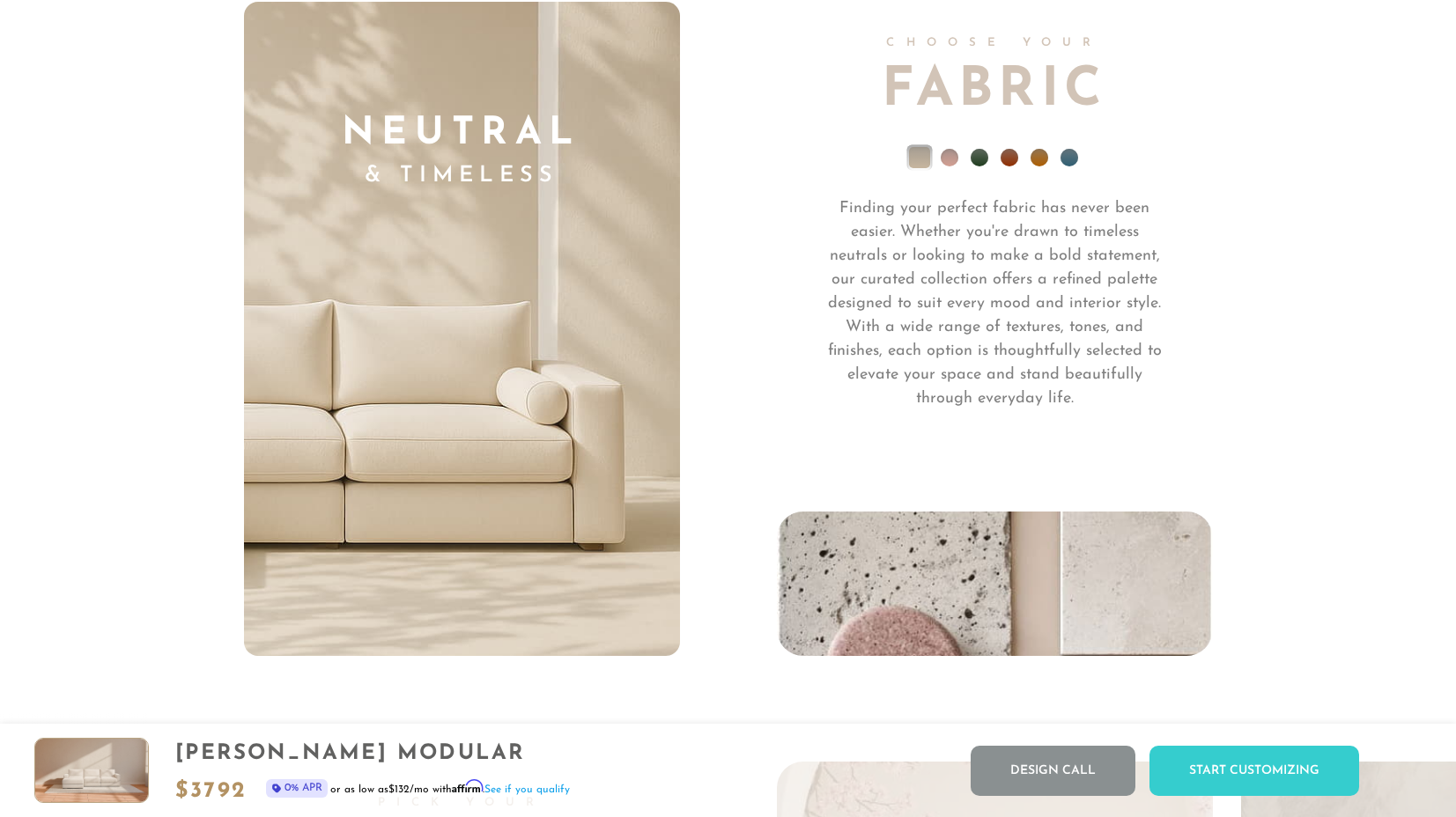
scroll to position [12566, 0]
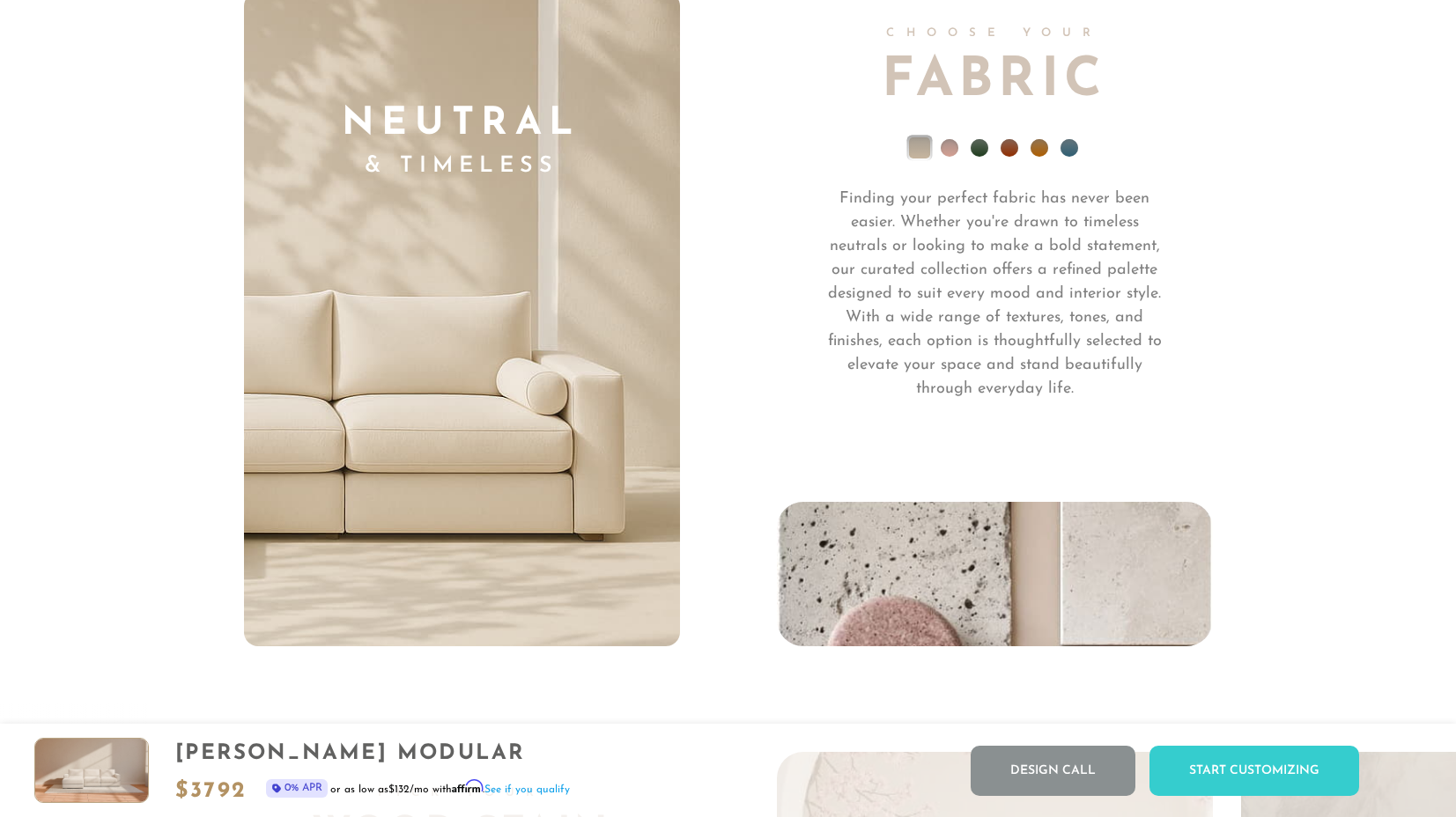
click at [979, 150] on li at bounding box center [979, 147] width 18 height 18
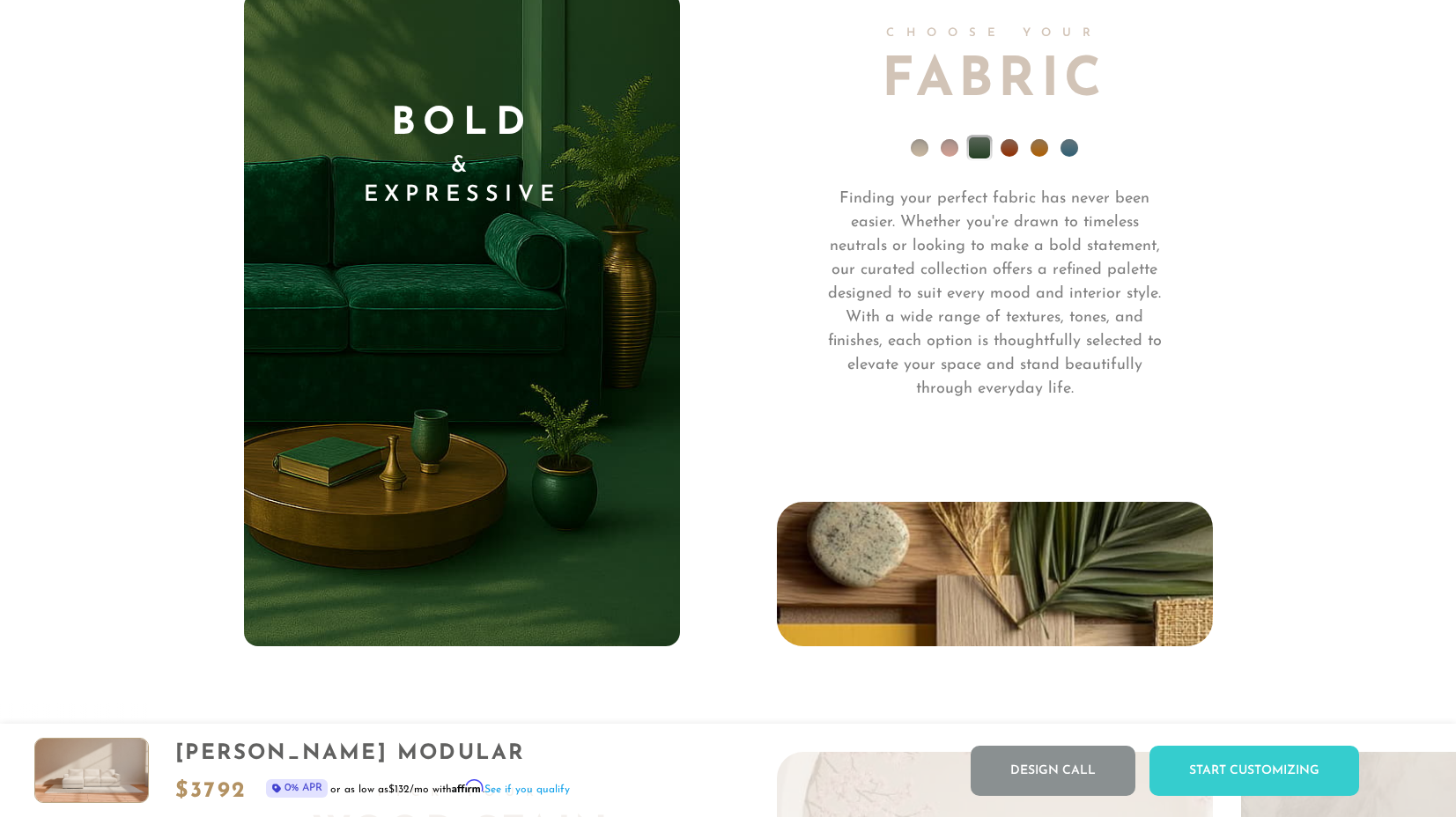
click at [1009, 146] on li at bounding box center [1009, 147] width 18 height 18
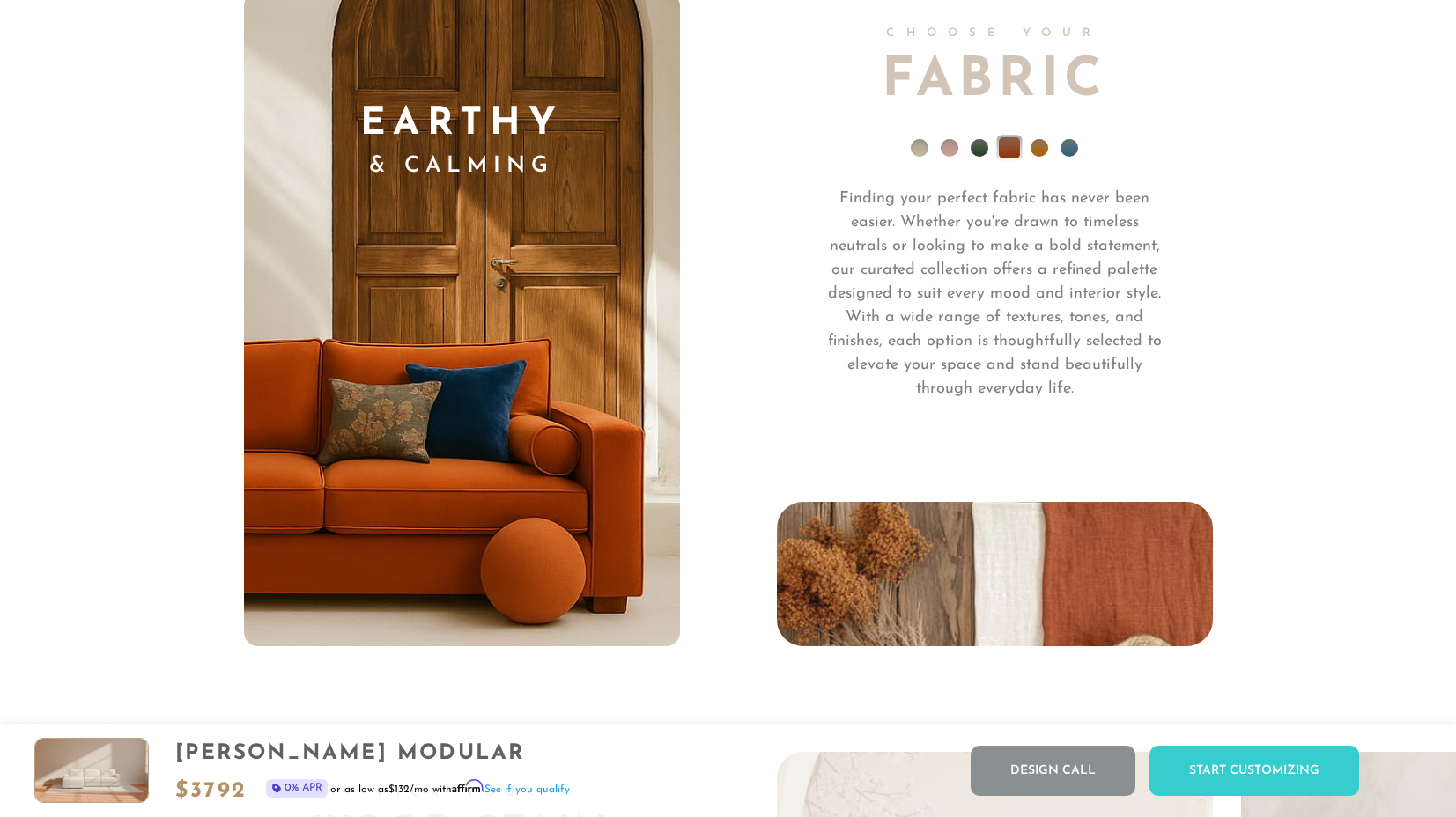
click at [1034, 145] on li at bounding box center [1039, 147] width 18 height 18
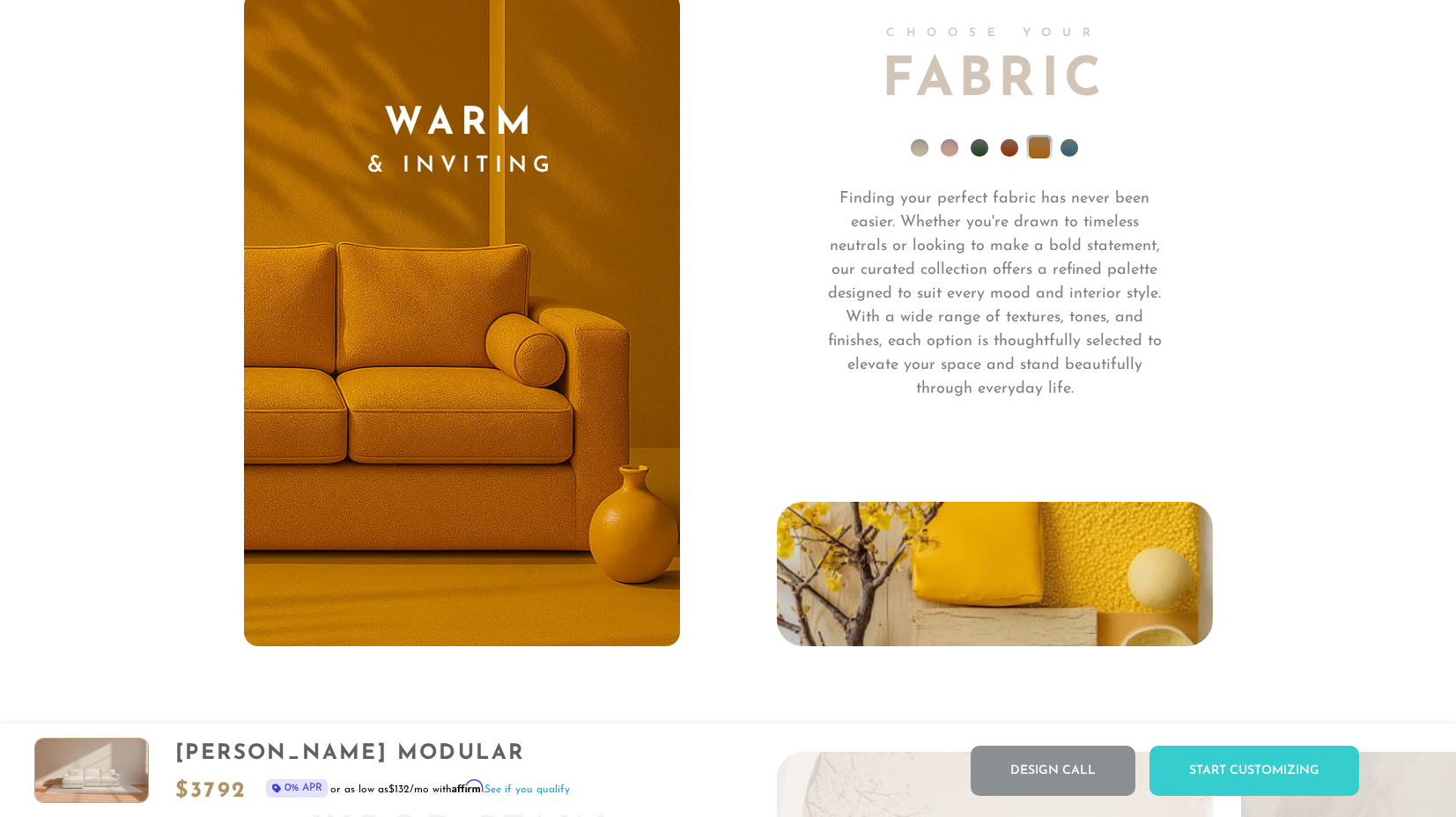
click at [1072, 141] on li at bounding box center [1069, 147] width 18 height 18
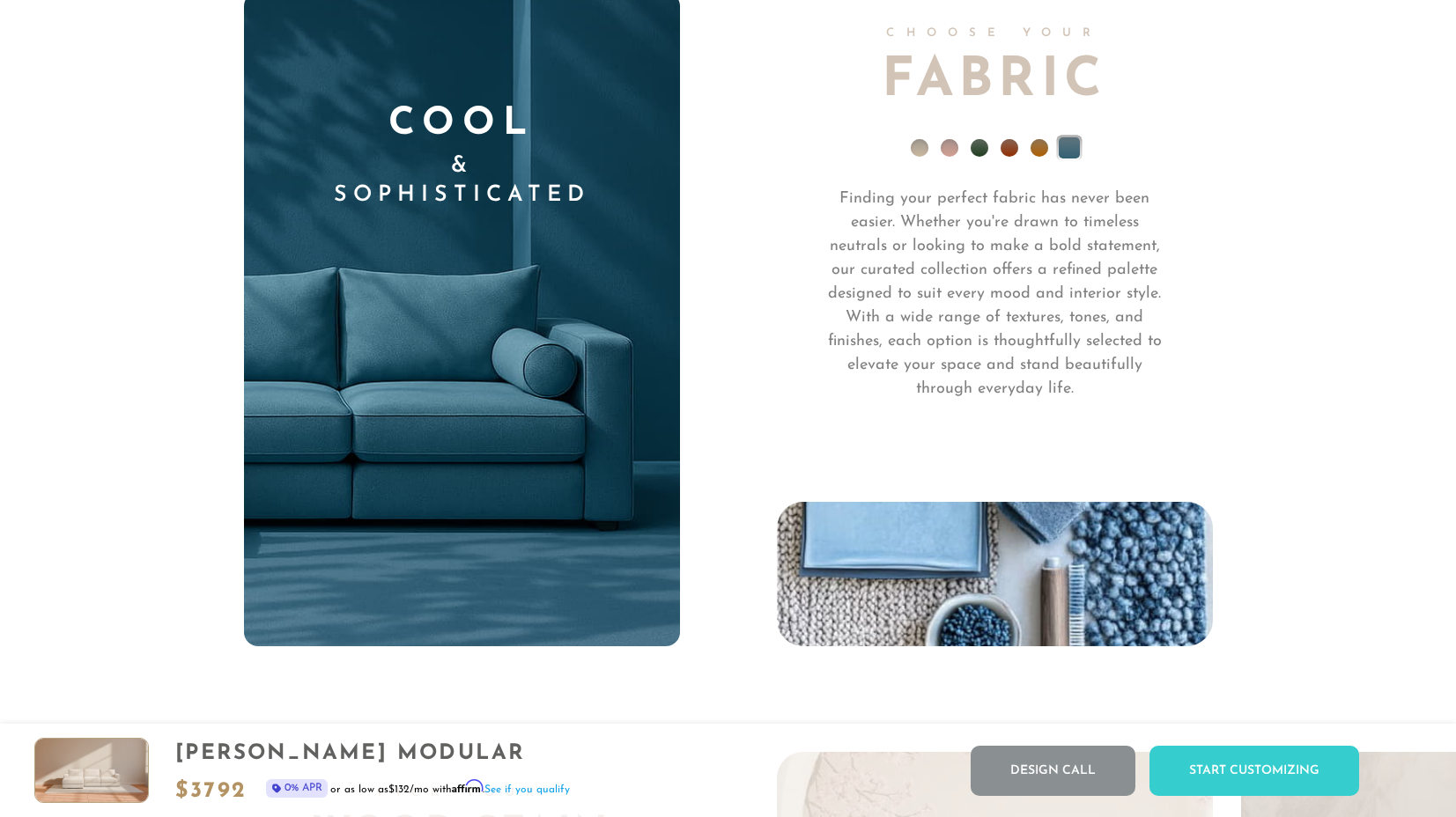
click at [948, 155] on li at bounding box center [949, 147] width 18 height 18
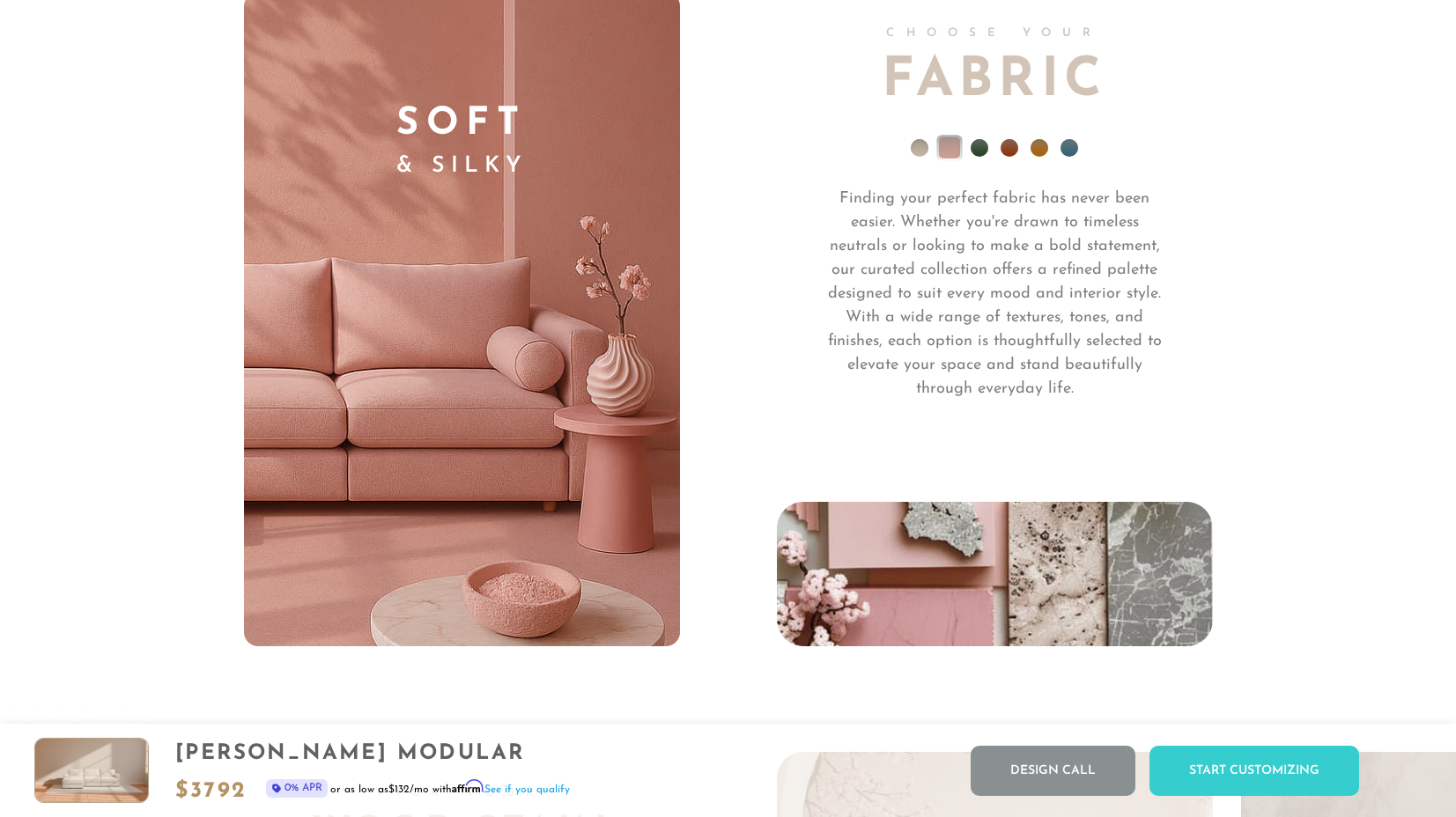
click at [923, 145] on li at bounding box center [919, 147] width 18 height 18
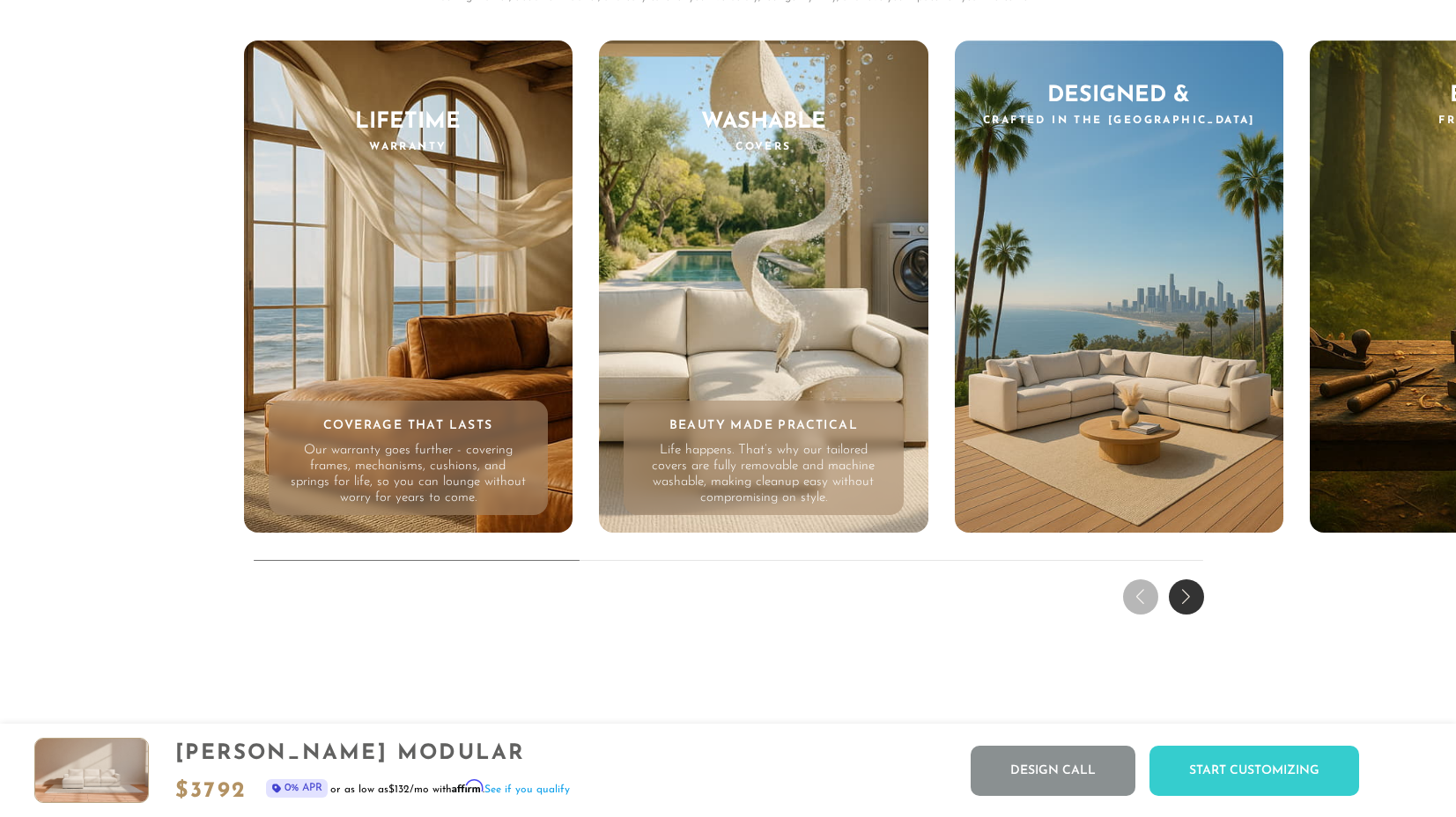
scroll to position [17065, 0]
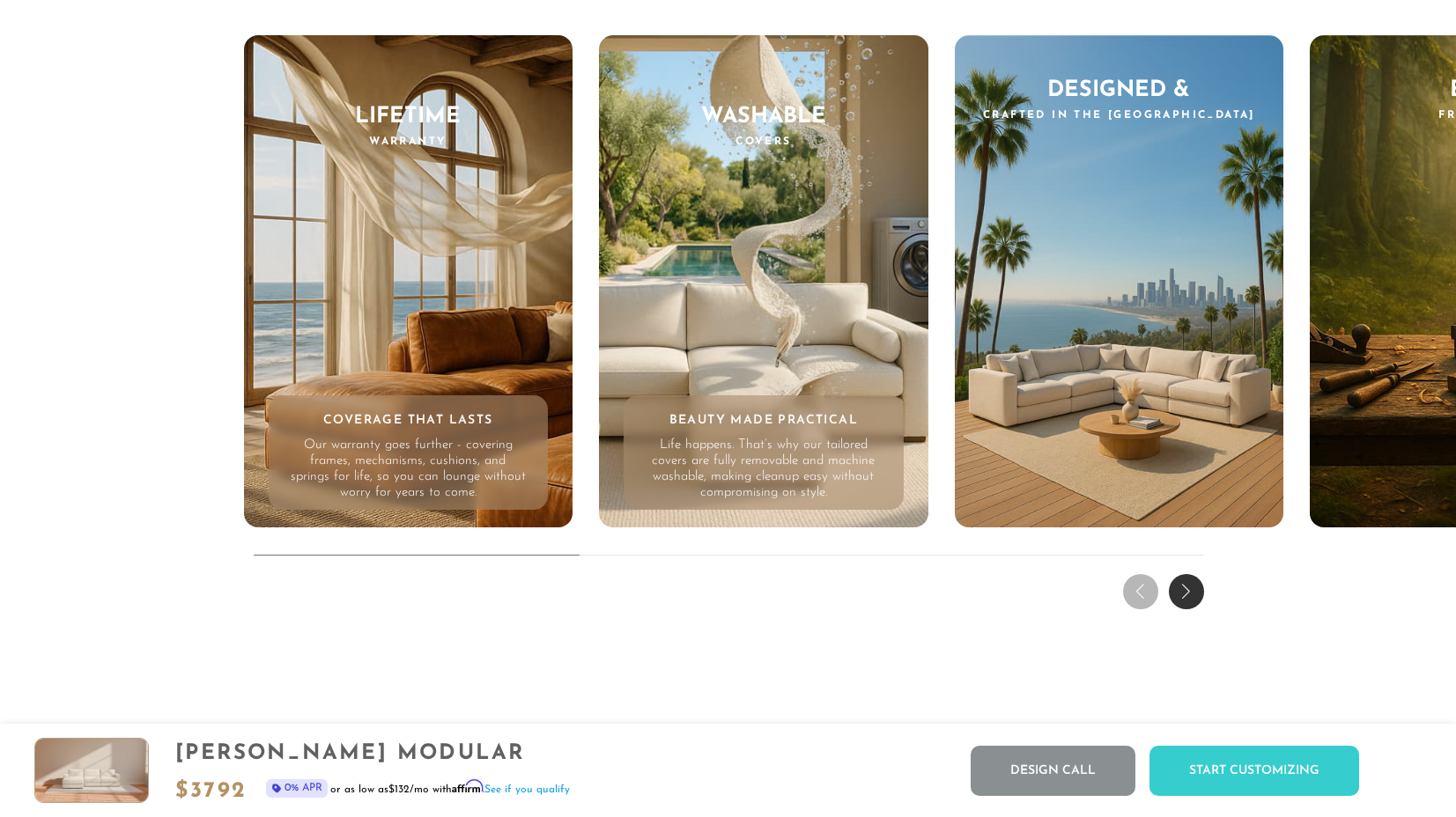
click at [776, 448] on div "Beauty Made Practical Life happens. That’s why our tailored covers are fully re…" at bounding box center [763, 452] width 280 height 114
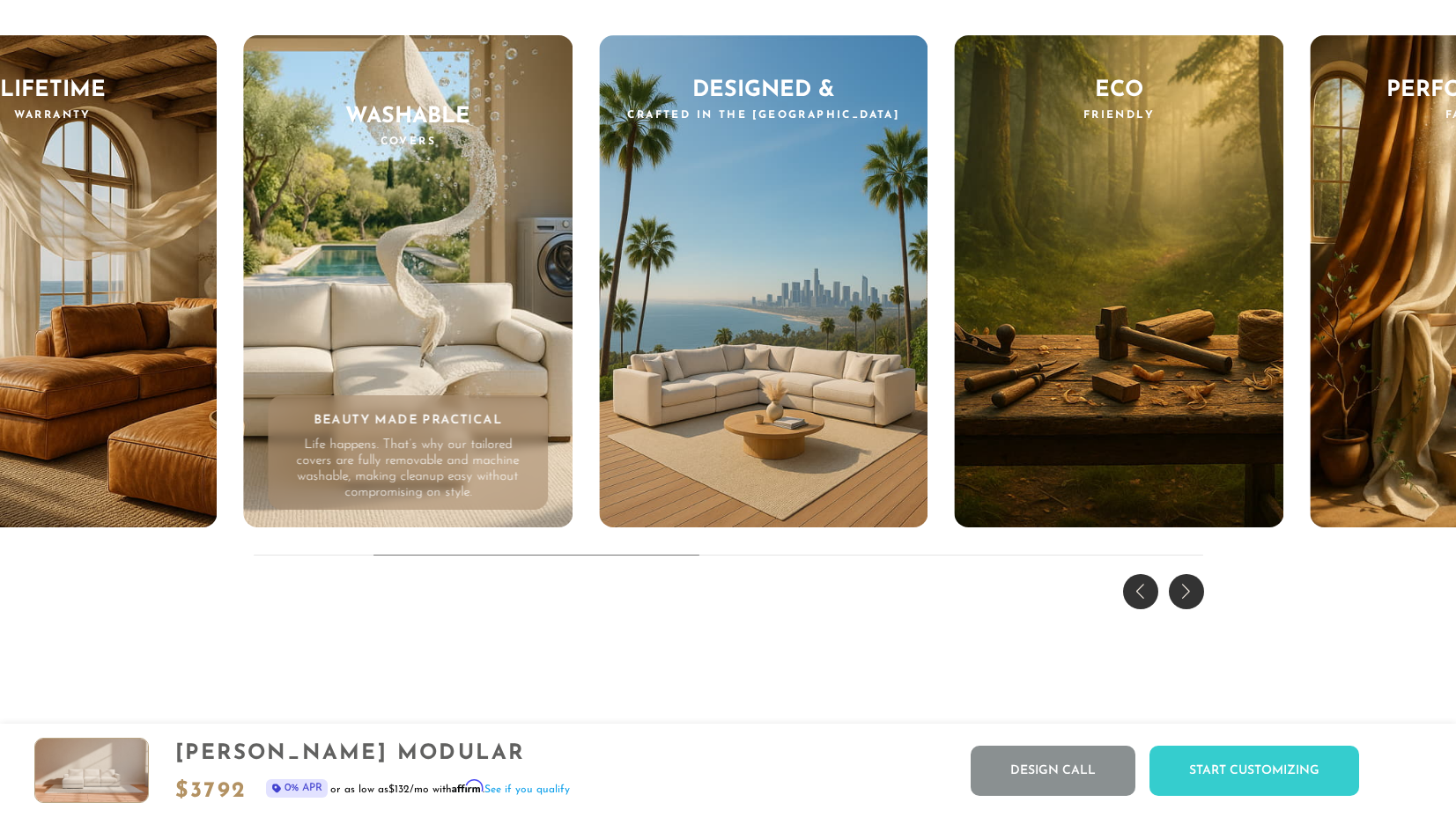
click at [479, 469] on p "Life happens. That’s why our tailored covers are fully removable and machine wa…" at bounding box center [408, 469] width 236 height 63
click at [443, 429] on h4 "Beauty Made Practical" at bounding box center [409, 421] width 263 height 16
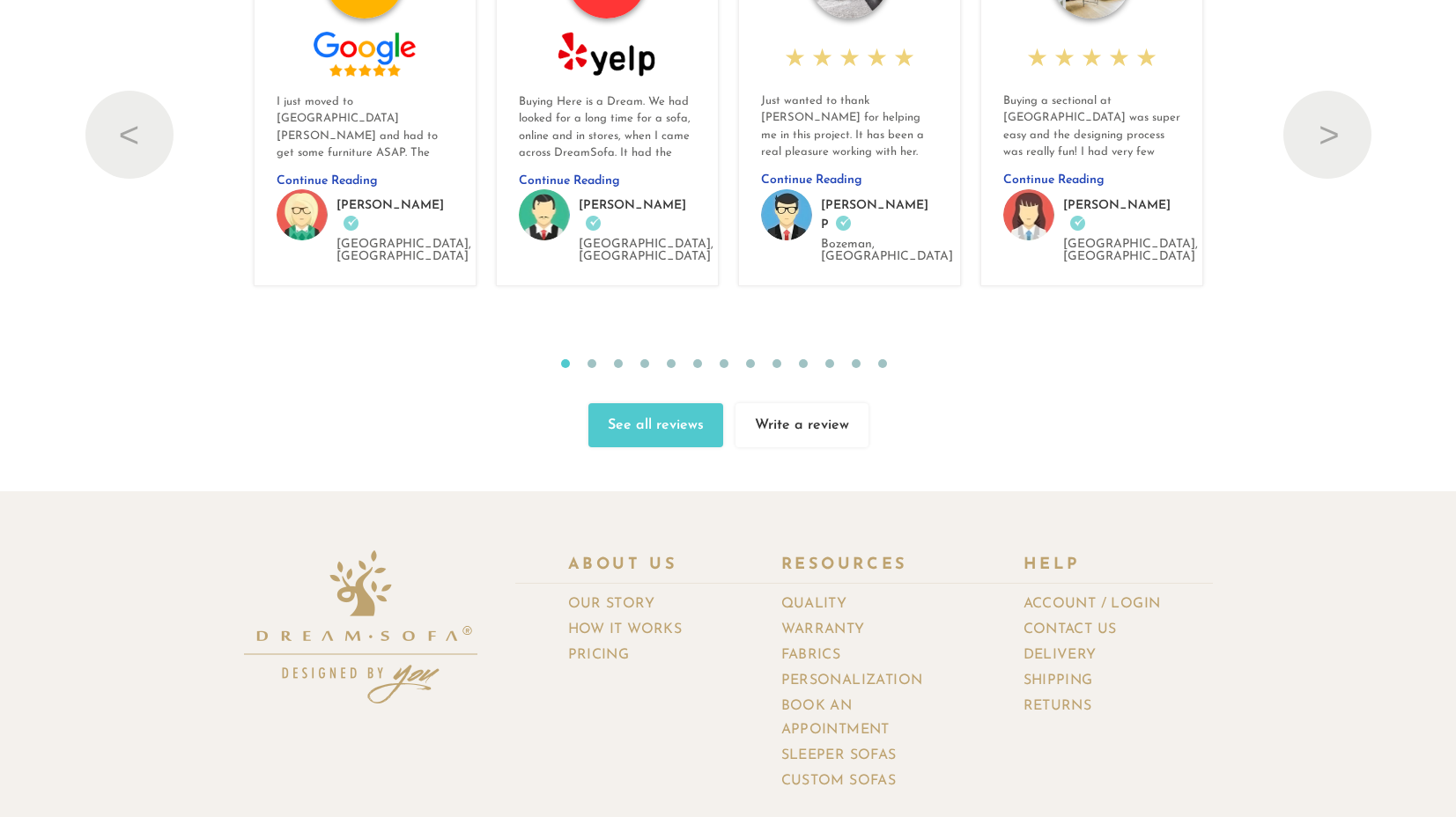
scroll to position [19165, 0]
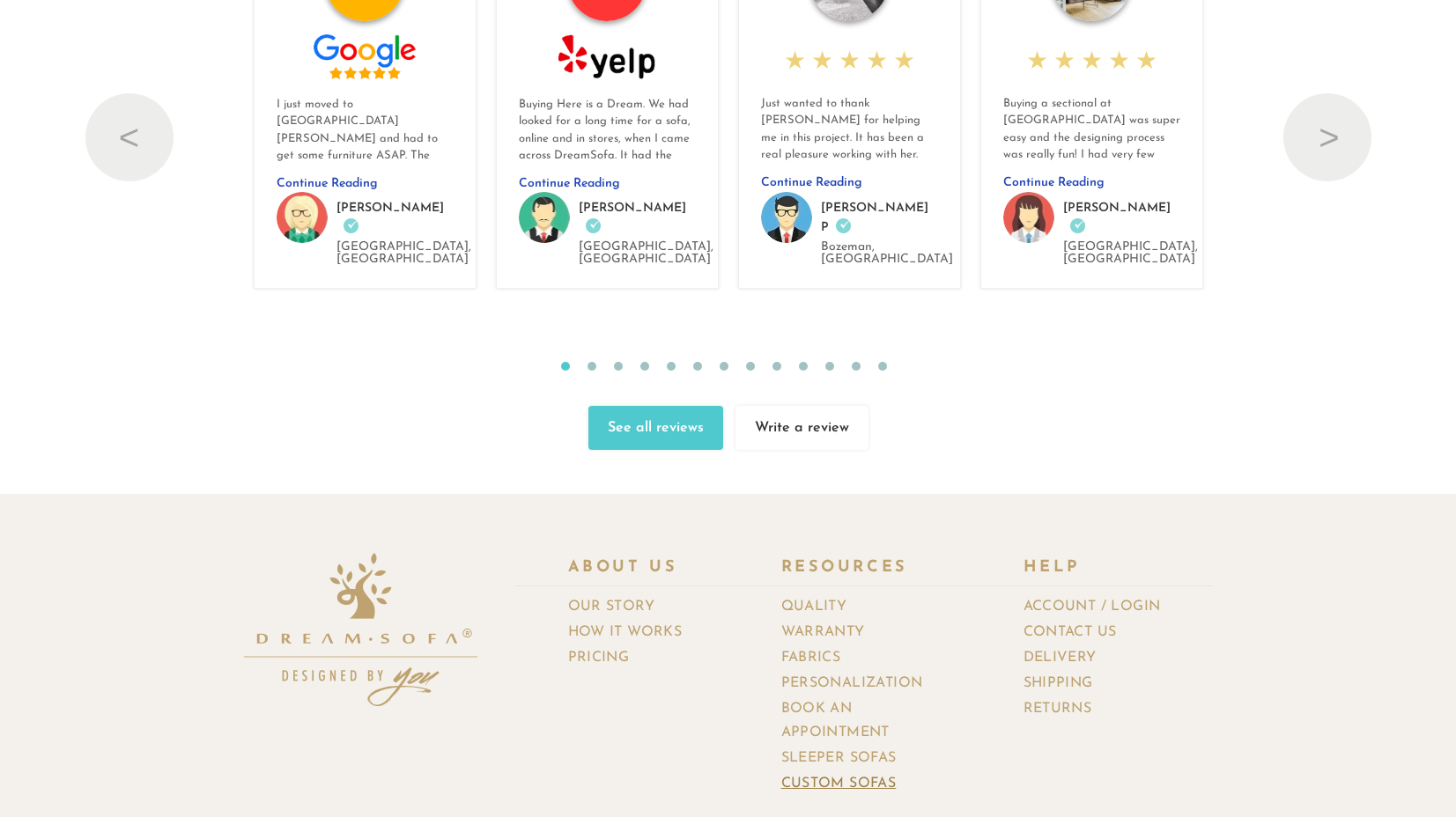
click at [883, 771] on link "Custom Sofas" at bounding box center [845, 784] width 128 height 25
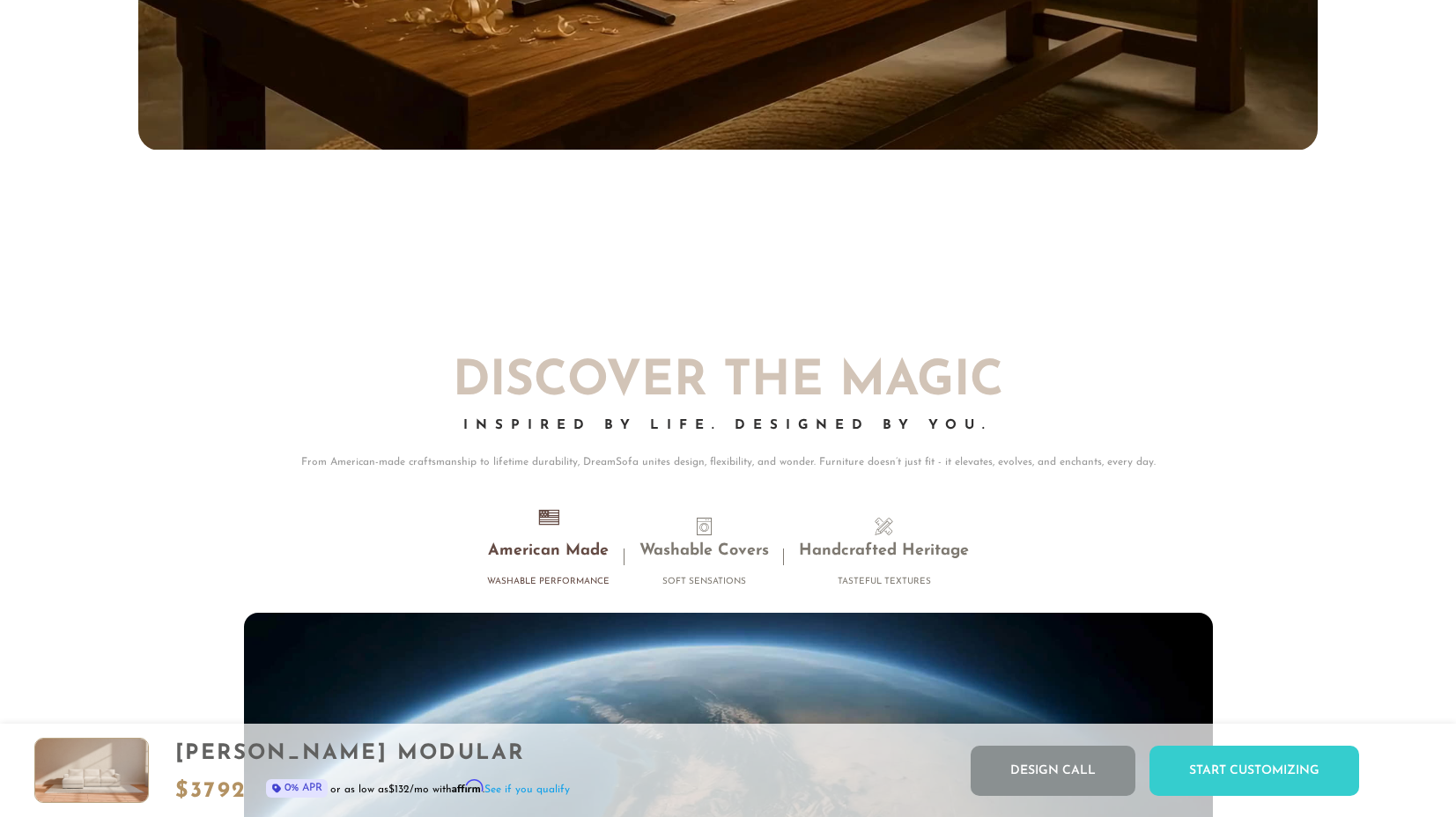
scroll to position [15369, 0]
